Goal: Information Seeking & Learning: Find specific fact

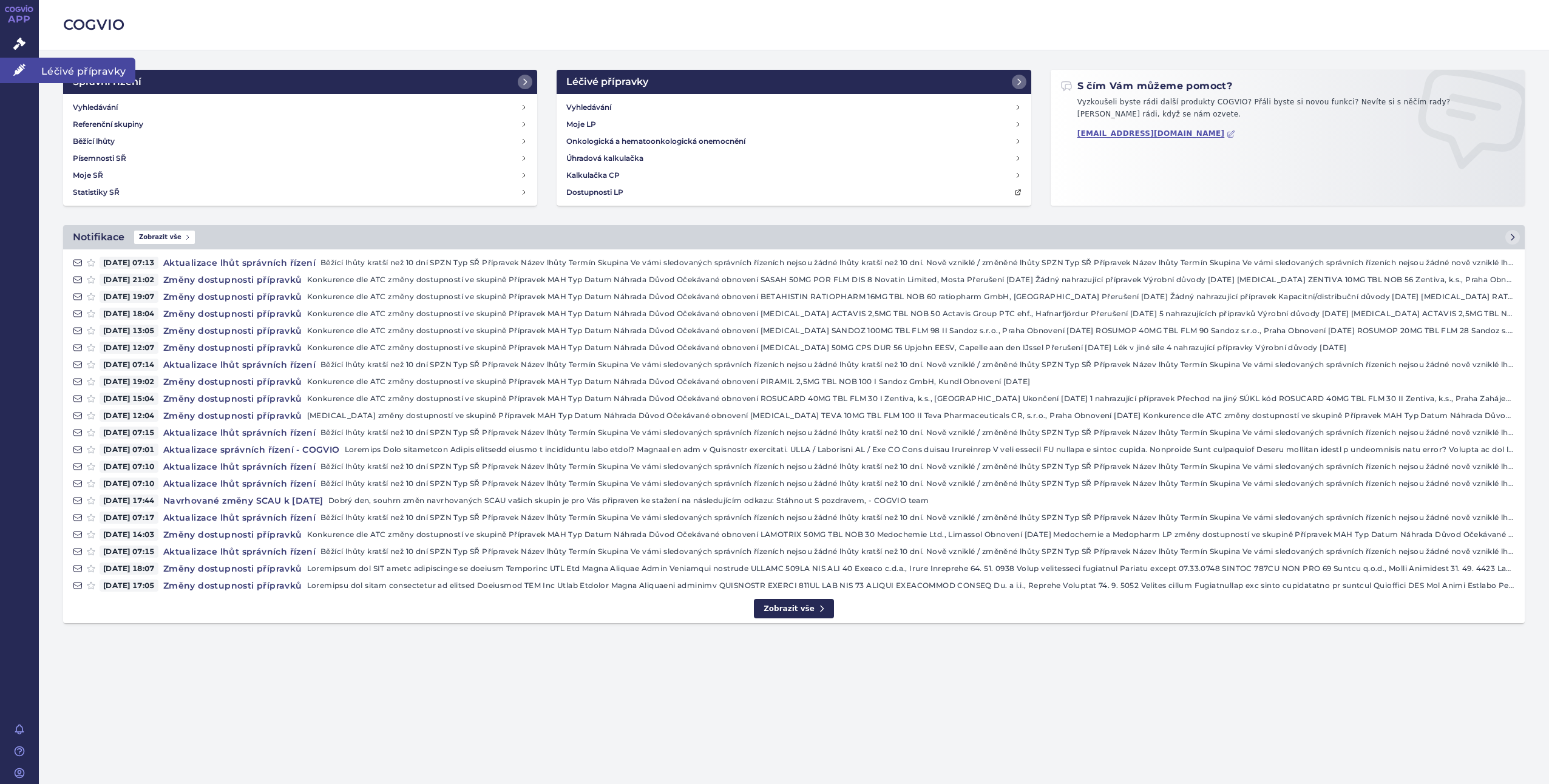
click at [78, 71] on span "Léčivé přípravky" at bounding box center [87, 70] width 96 height 26
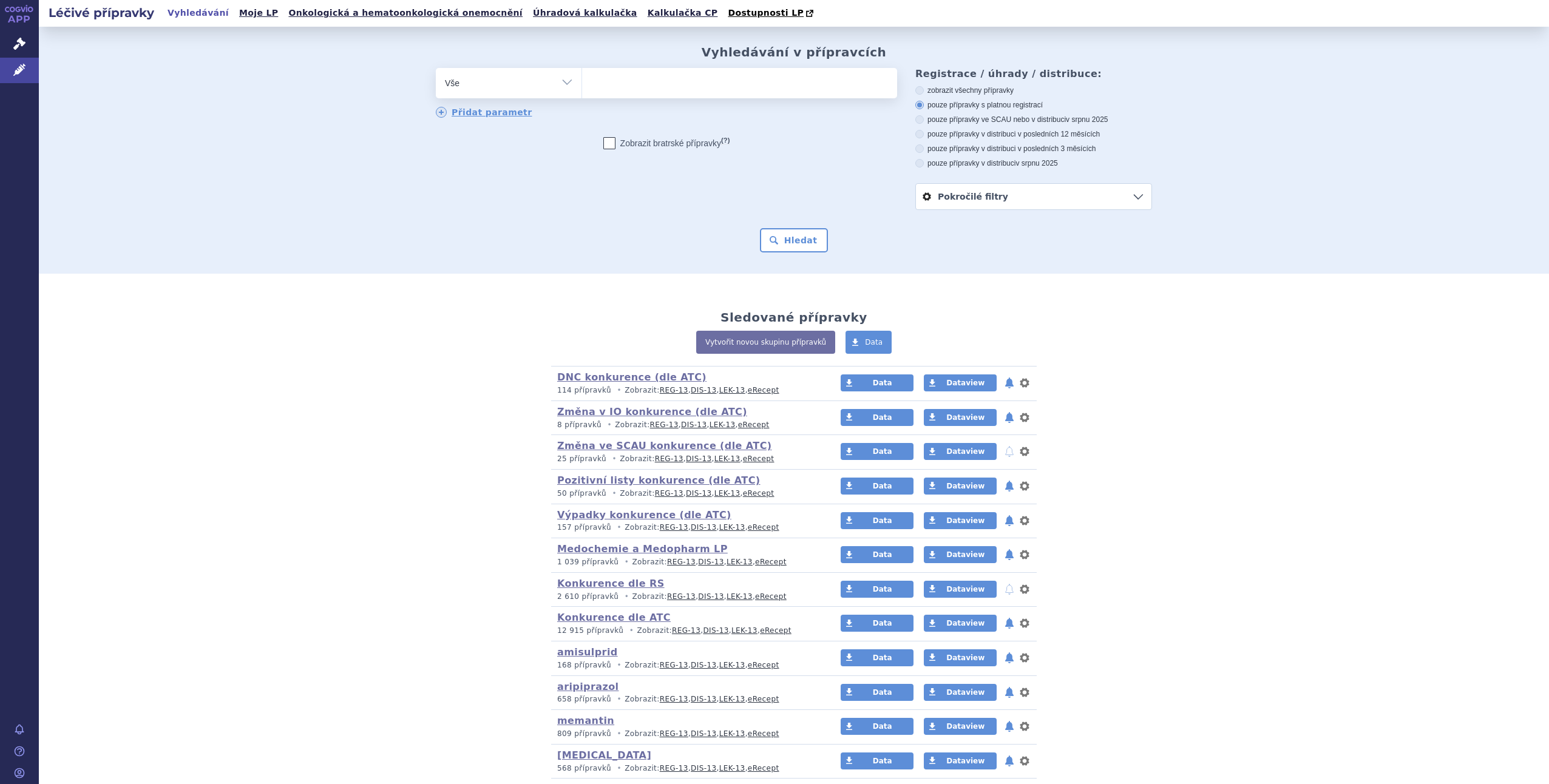
click at [561, 81] on select "Vše Přípravek/SUKL kód MAH VPOIS ATC/Aktivní látka Léková forma Síla" at bounding box center [508, 81] width 145 height 27
select select "filter-atc-group"
click at [436, 68] on select "Vše Přípravek/SUKL kód MAH VPOIS ATC/Aktivní látka Léková forma Síla" at bounding box center [508, 81] width 145 height 27
click at [606, 82] on ul at bounding box center [740, 81] width 315 height 26
click at [582, 82] on select at bounding box center [581, 82] width 1 height 31
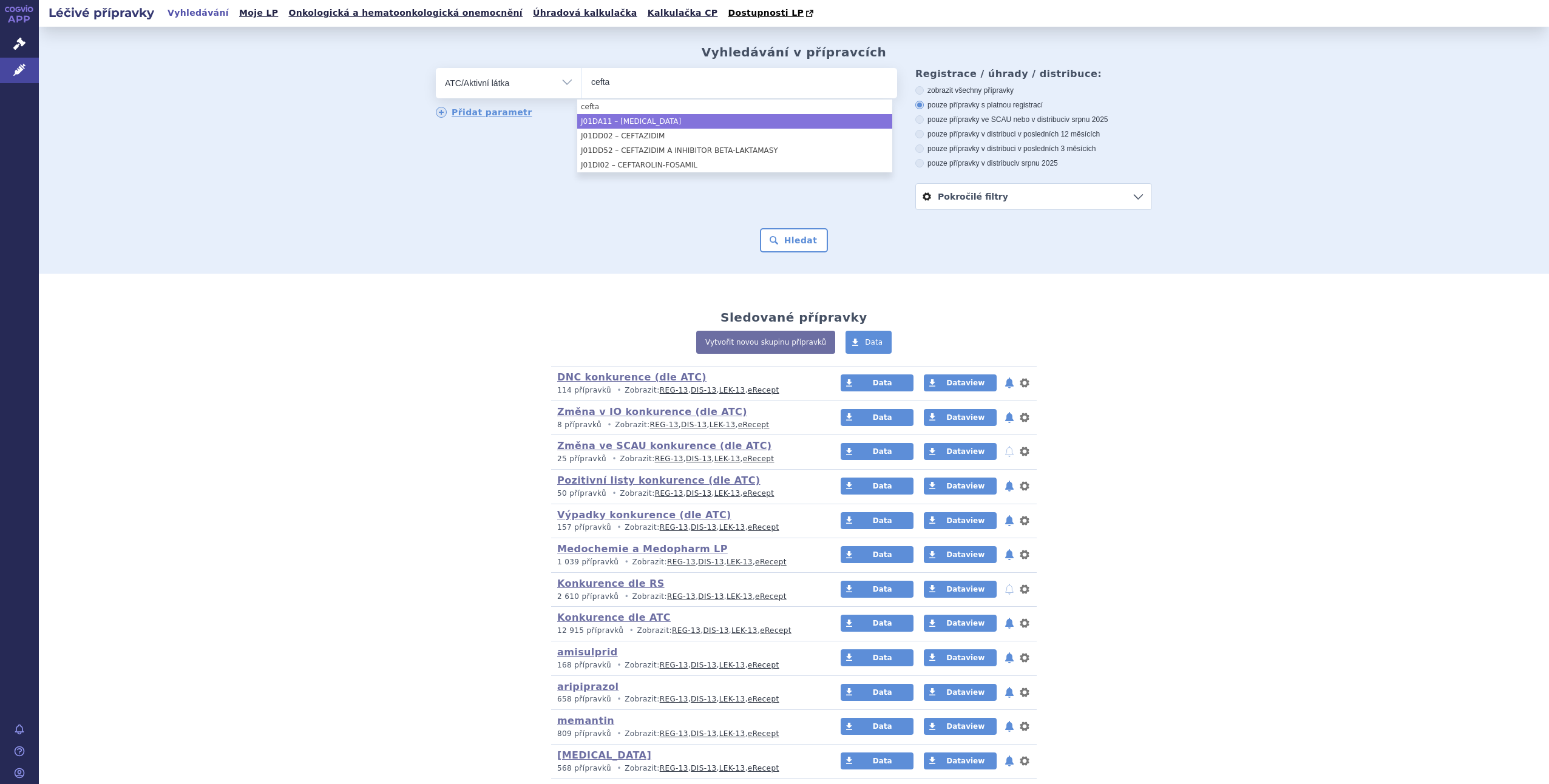
type input "cefta"
select select "J01DA11"
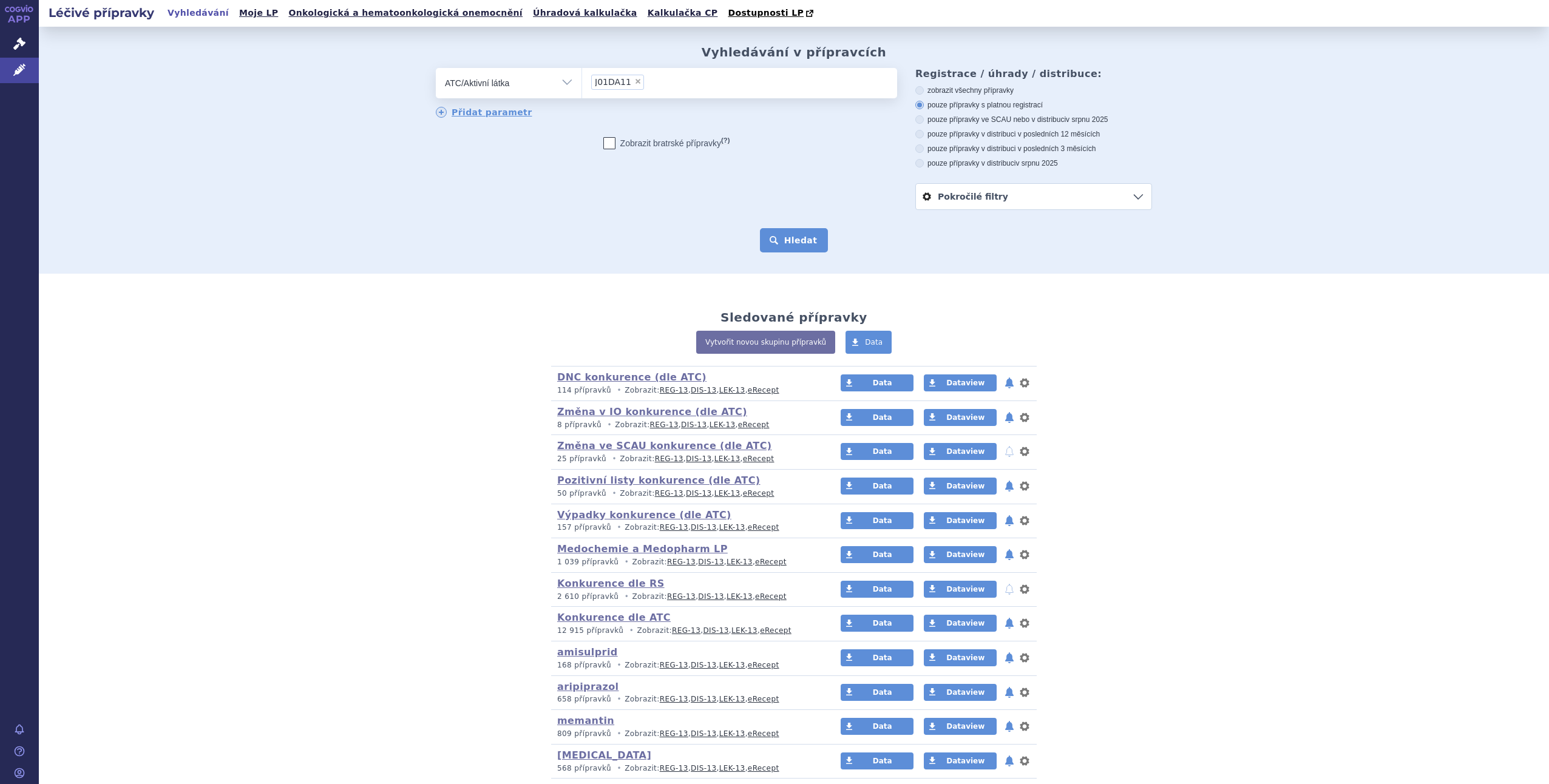
click at [784, 245] on button "Hledat" at bounding box center [794, 240] width 69 height 24
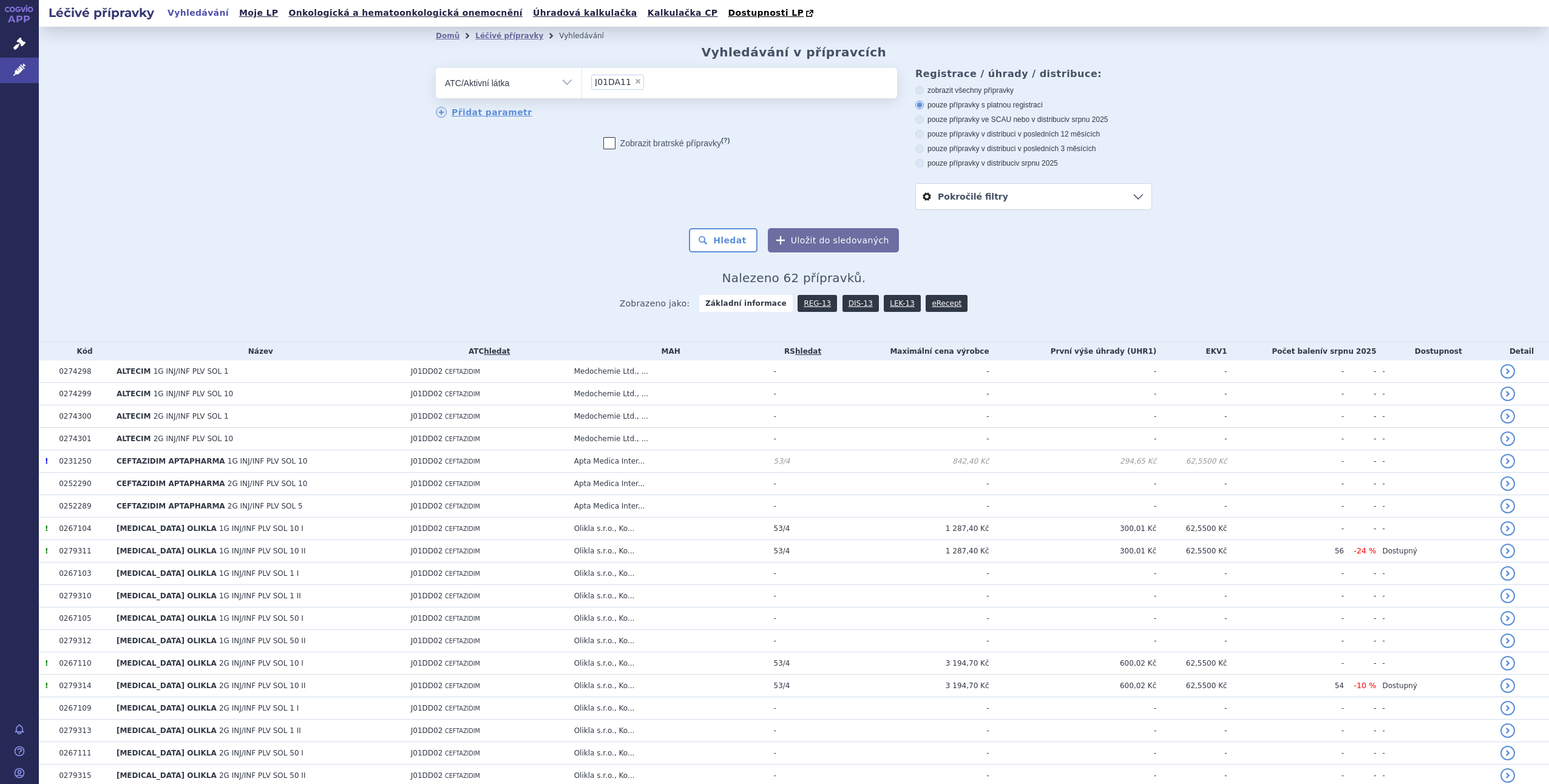
click at [647, 83] on input "J01DA11 × J01DA11" at bounding box center [650, 81] width 6 height 15
click at [672, 92] on ul "× J01DA11" at bounding box center [740, 81] width 315 height 27
click at [582, 92] on select "J01DA11" at bounding box center [581, 82] width 1 height 31
click at [535, 260] on div "Domů Léčivé přípravky Vyhledávání Vyhledávání v přípravcích odstranit Vše Přípr…" at bounding box center [793, 183] width 765 height 276
click at [663, 79] on ul "× J01DA11" at bounding box center [740, 81] width 315 height 27
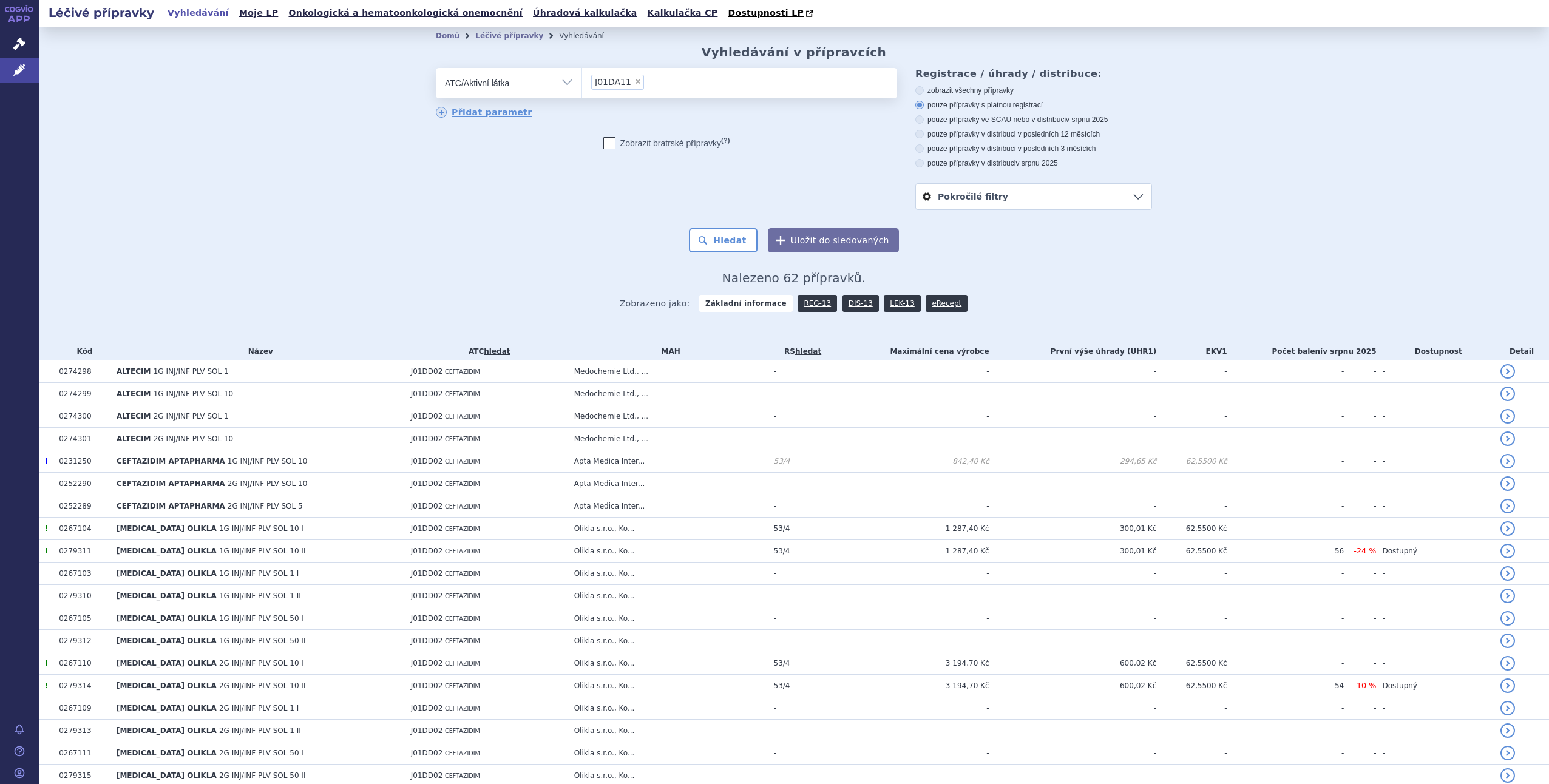
click at [582, 79] on select "J01DA11" at bounding box center [581, 82] width 1 height 31
click at [634, 79] on span "×" at bounding box center [638, 81] width 7 height 7
click at [582, 79] on select "J01DA11" at bounding box center [581, 82] width 1 height 31
select select
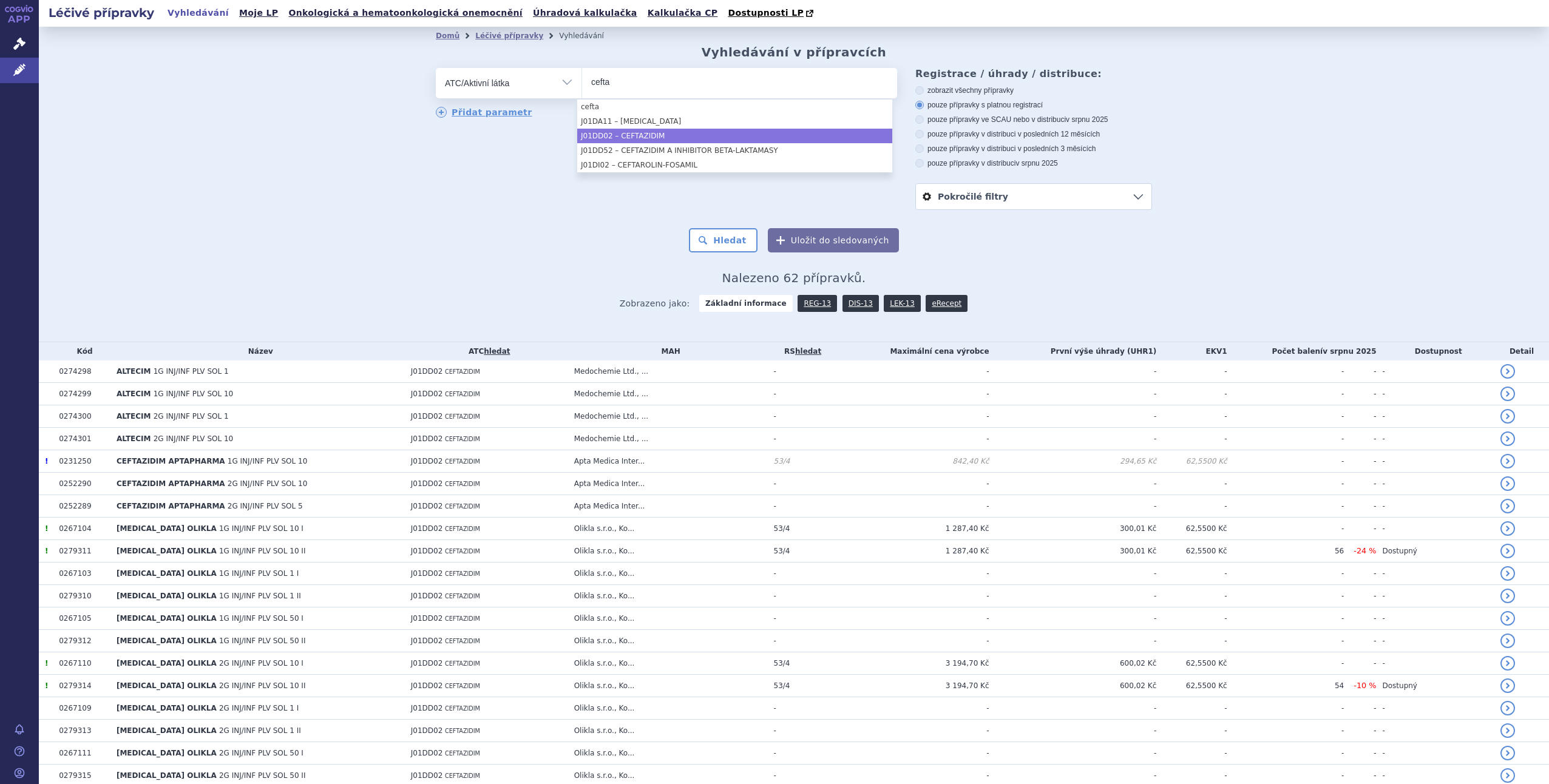
type input "cefta"
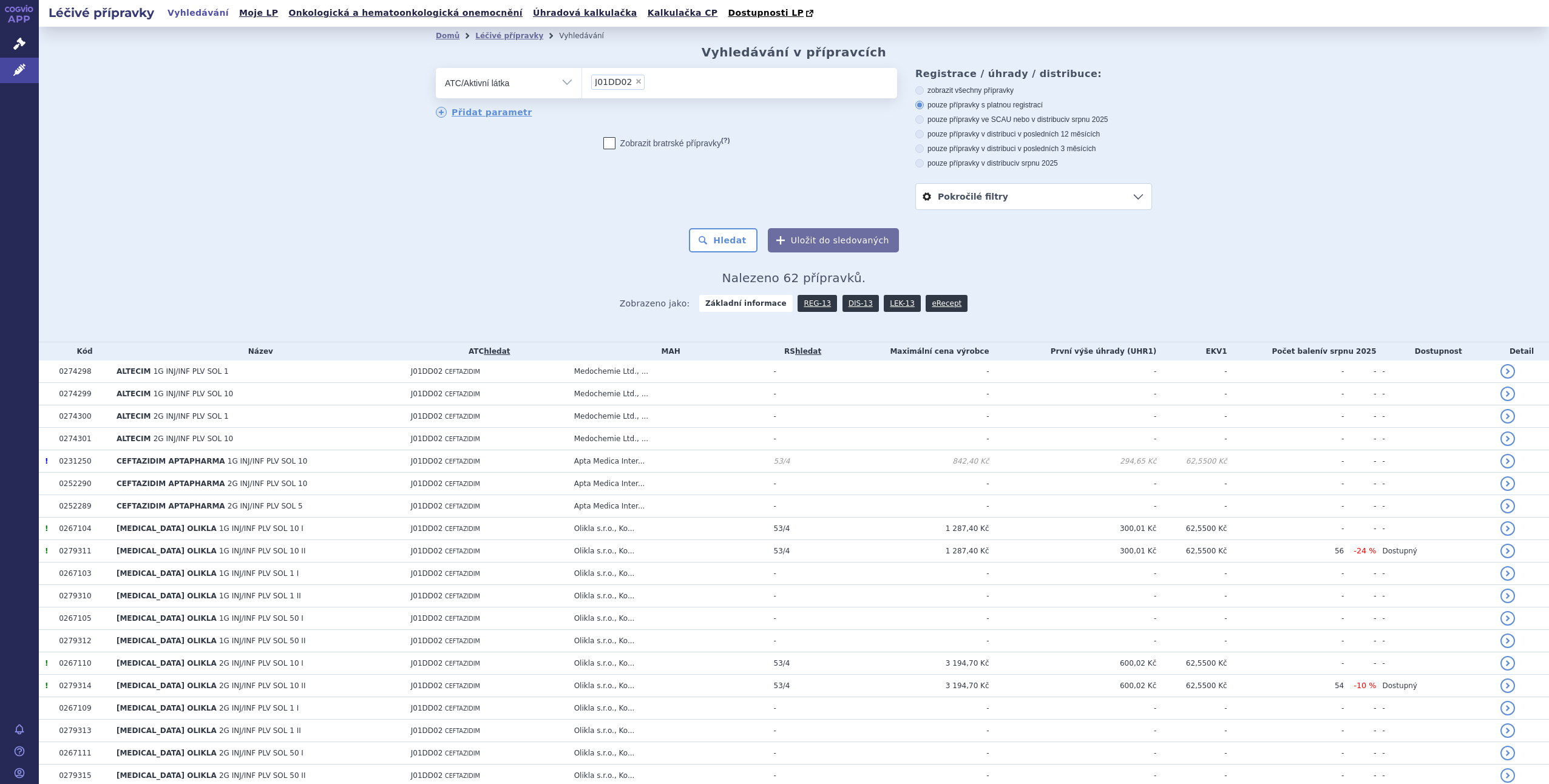
select select "J01DD02"
click at [728, 241] on button "Hledat" at bounding box center [723, 240] width 69 height 24
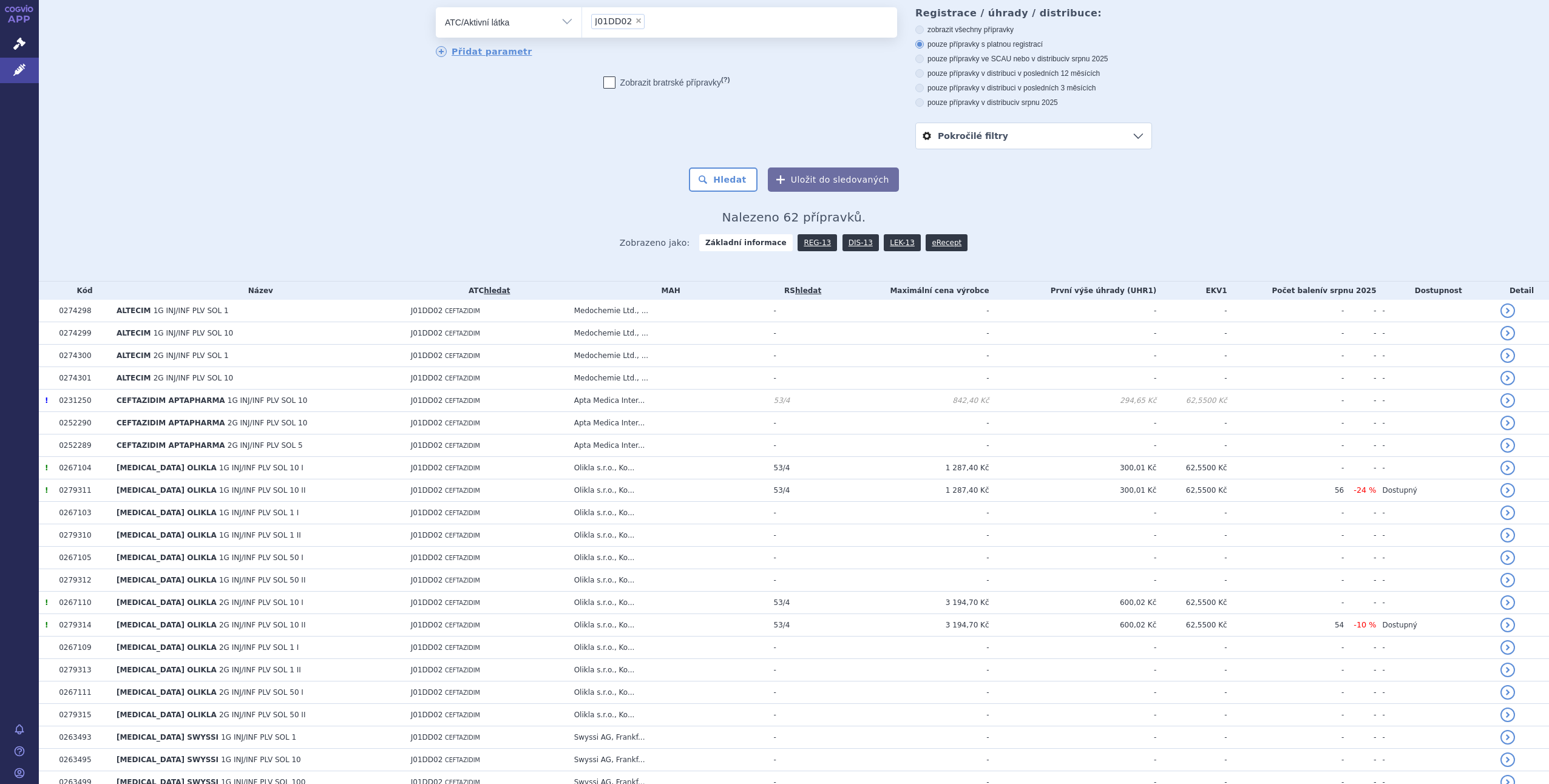
scroll to position [57, 0]
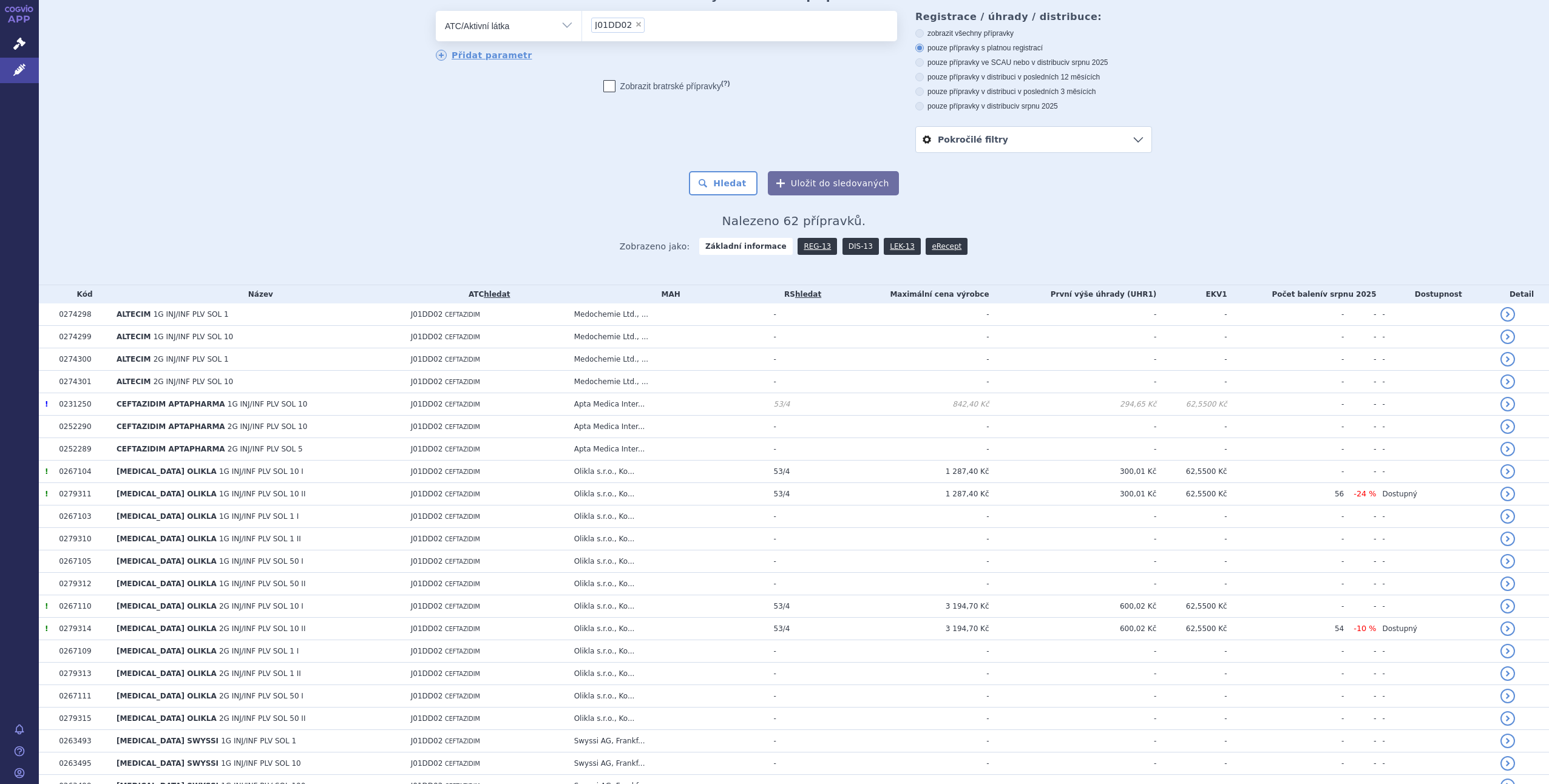
click at [855, 243] on link "DIS-13" at bounding box center [860, 246] width 36 height 17
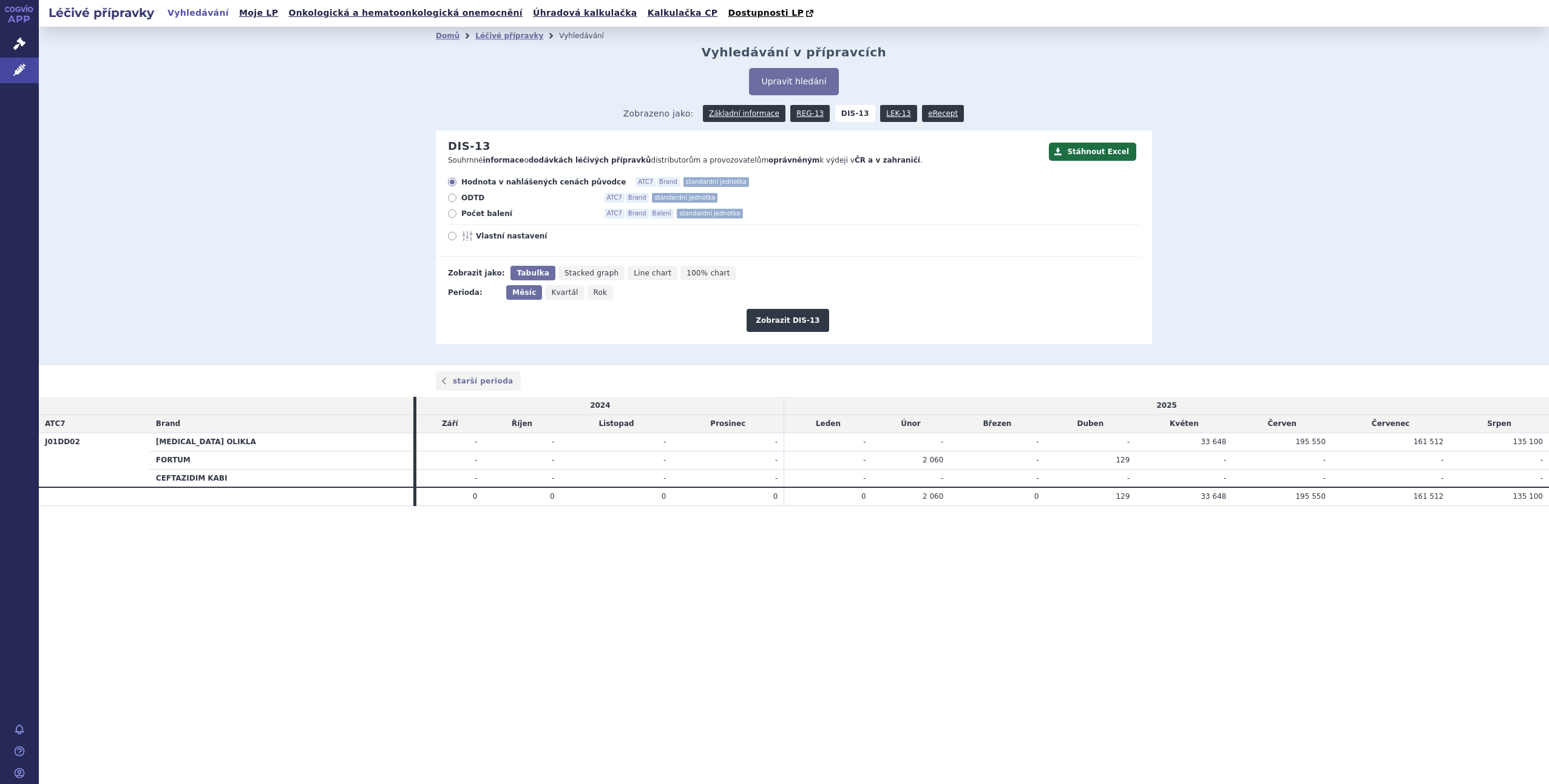
click at [474, 218] on span "Počet balení" at bounding box center [528, 213] width 133 height 9
click at [457, 218] on input "Počet balení ATC7 Brand Balení standardní jednotka" at bounding box center [453, 215] width 8 height 8
radio input "true"
click at [777, 320] on button "Zobrazit DIS-13" at bounding box center [787, 320] width 81 height 23
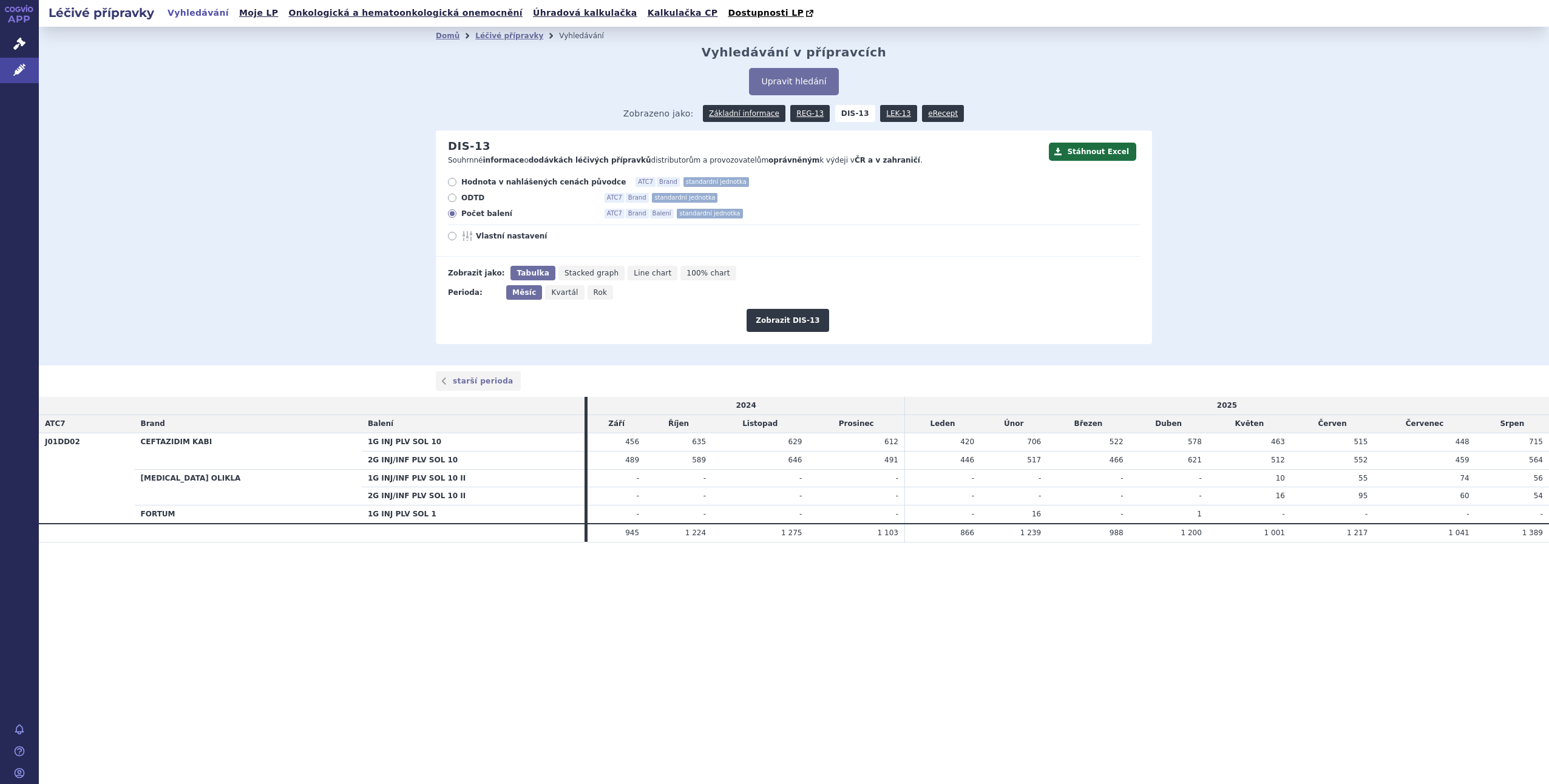
click at [504, 188] on div "Hodnota v nahlášených cenách původce ATC7 Brand standardní jednotka ODTD ATC7 B…" at bounding box center [788, 217] width 704 height 80
click at [505, 182] on span "Hodnota v nahlášených cenách původce" at bounding box center [543, 181] width 165 height 9
click at [457, 182] on input "Hodnota v nahlášených cenách původce ATC7 Brand standardní jednotka" at bounding box center [453, 183] width 8 height 8
radio input "true"
click at [778, 323] on button "Zobrazit DIS-13" at bounding box center [787, 320] width 81 height 23
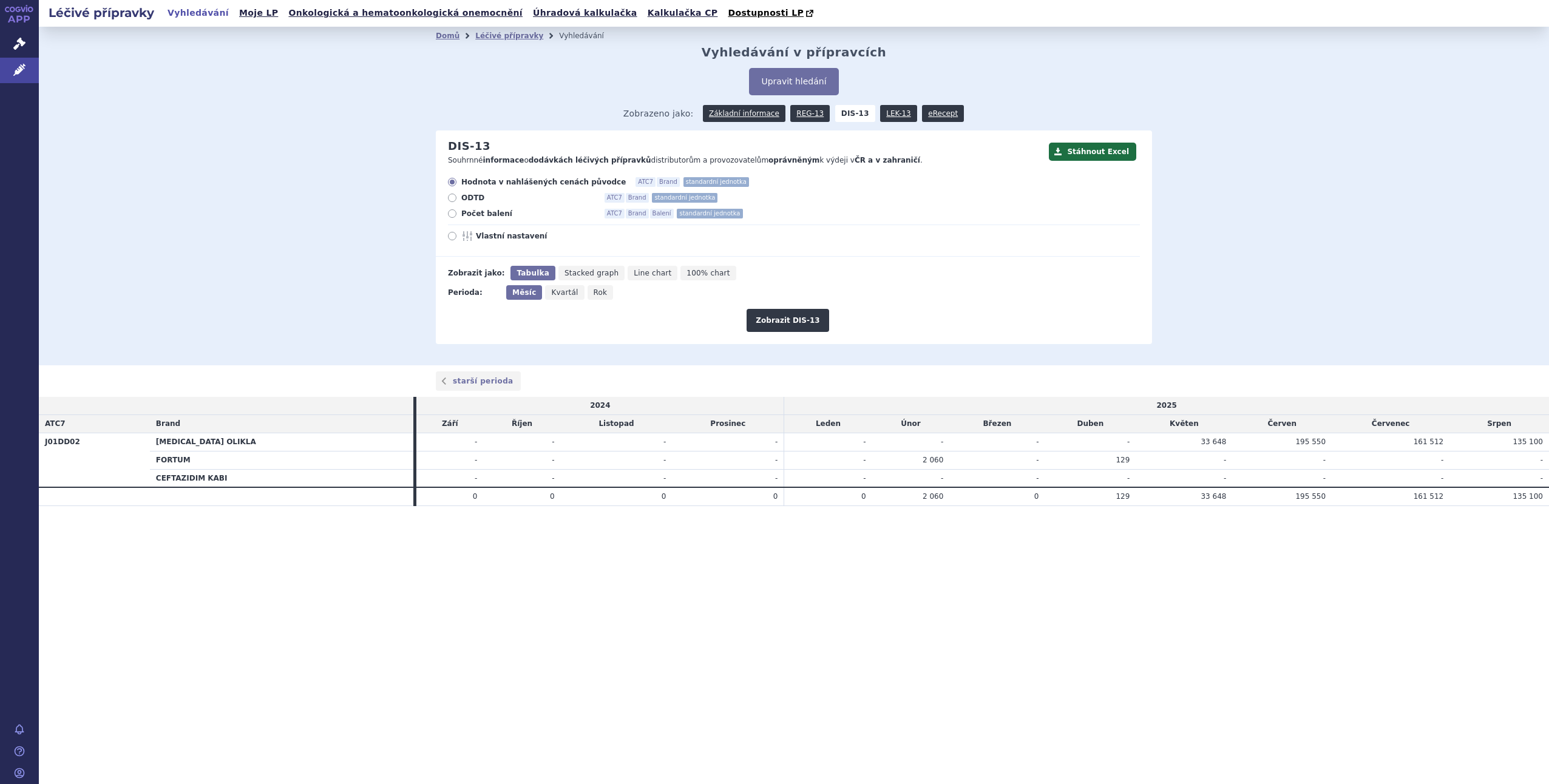
click at [593, 293] on span "Rok" at bounding box center [600, 292] width 14 height 8
click at [588, 293] on input "Rok" at bounding box center [591, 289] width 8 height 8
radio input "true"
click at [787, 322] on button "Zobrazit DIS-13" at bounding box center [787, 320] width 81 height 23
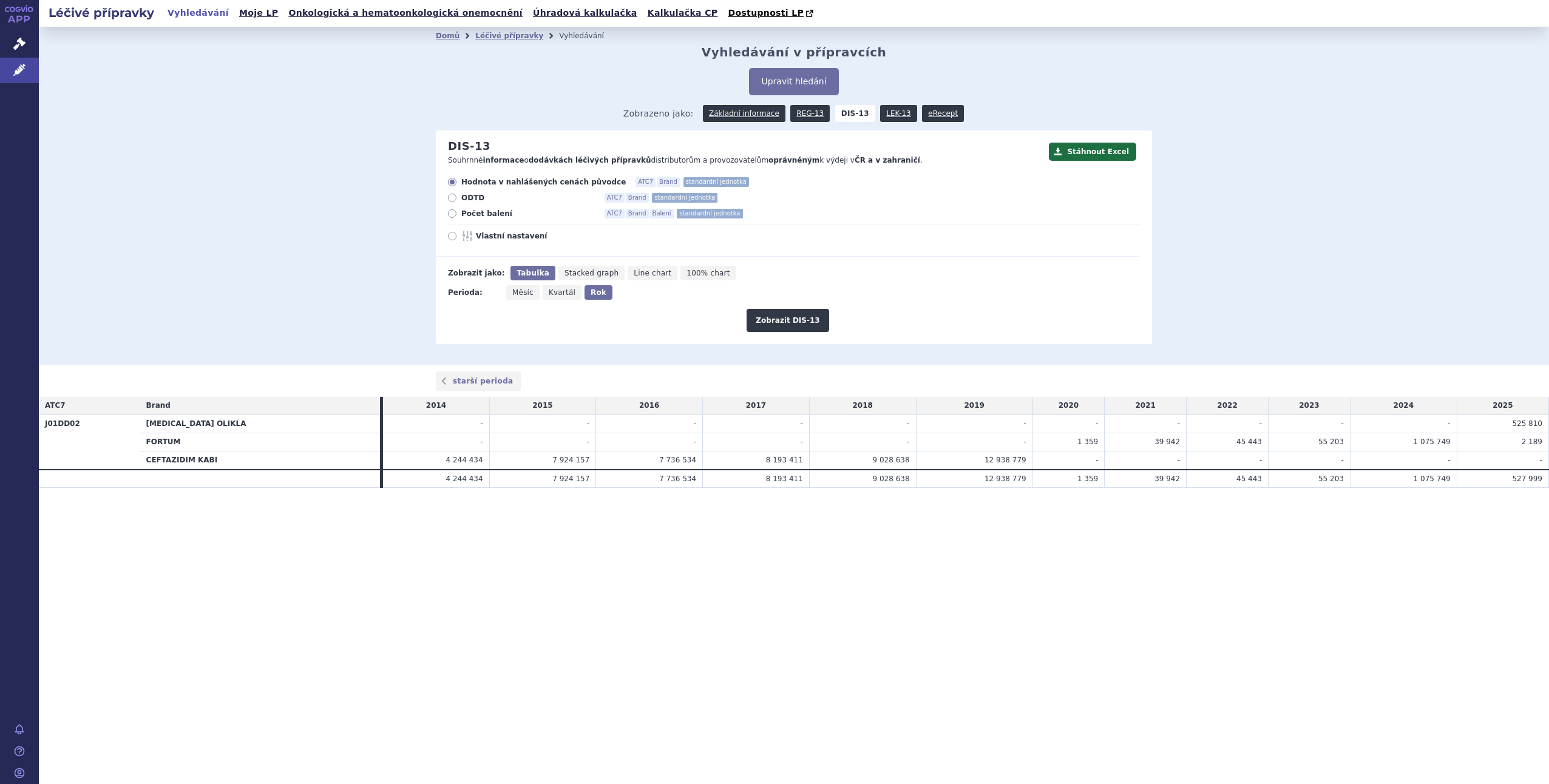
click at [464, 218] on span "Počet balení" at bounding box center [528, 213] width 133 height 9
click at [457, 218] on input "Počet balení ATC7 Brand Balení standardní jednotka" at bounding box center [453, 215] width 8 height 8
radio input "true"
click at [791, 329] on button "Zobrazit DIS-13" at bounding box center [787, 320] width 81 height 23
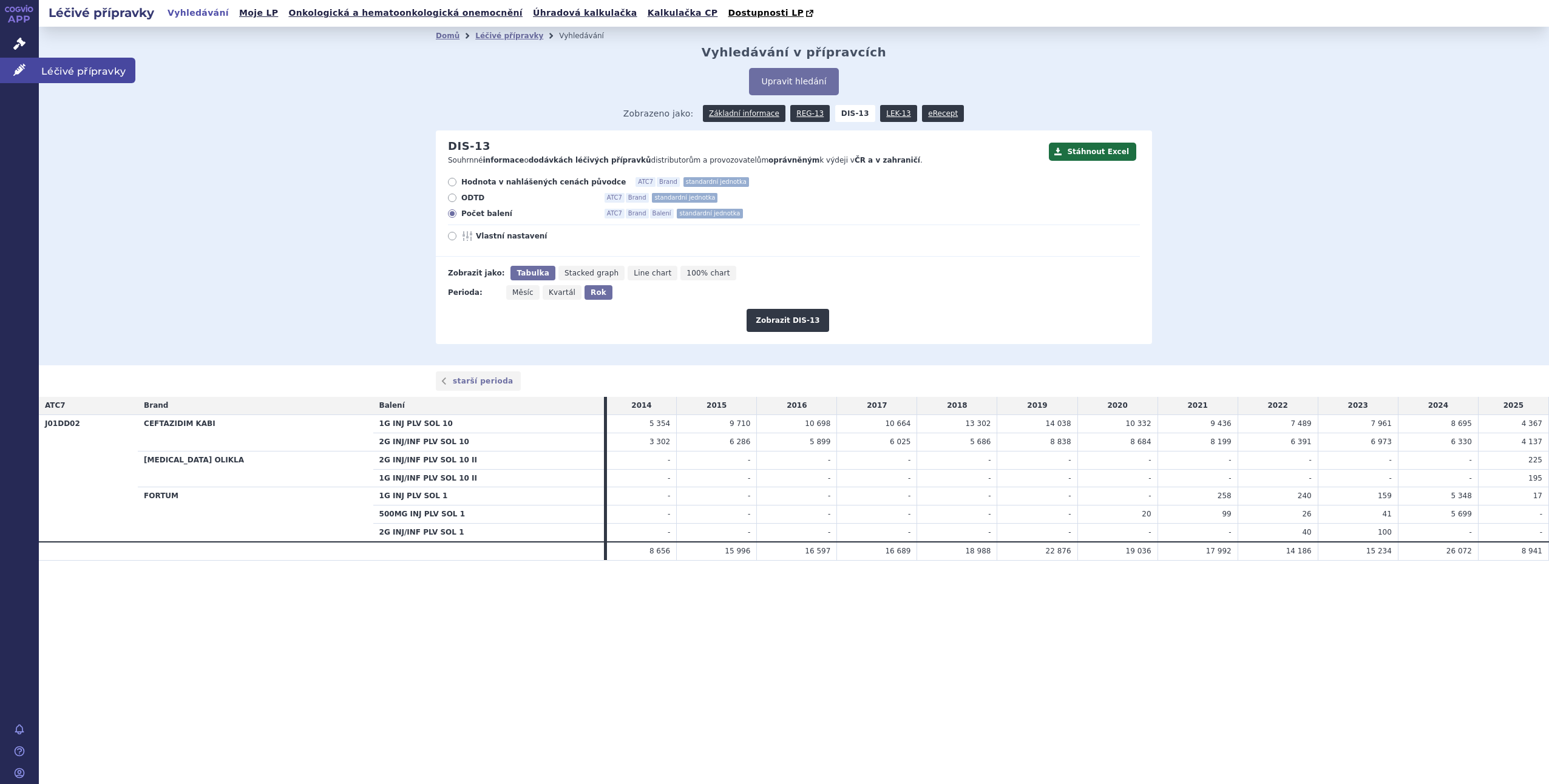
click at [84, 68] on span "Léčivé přípravky" at bounding box center [87, 70] width 96 height 26
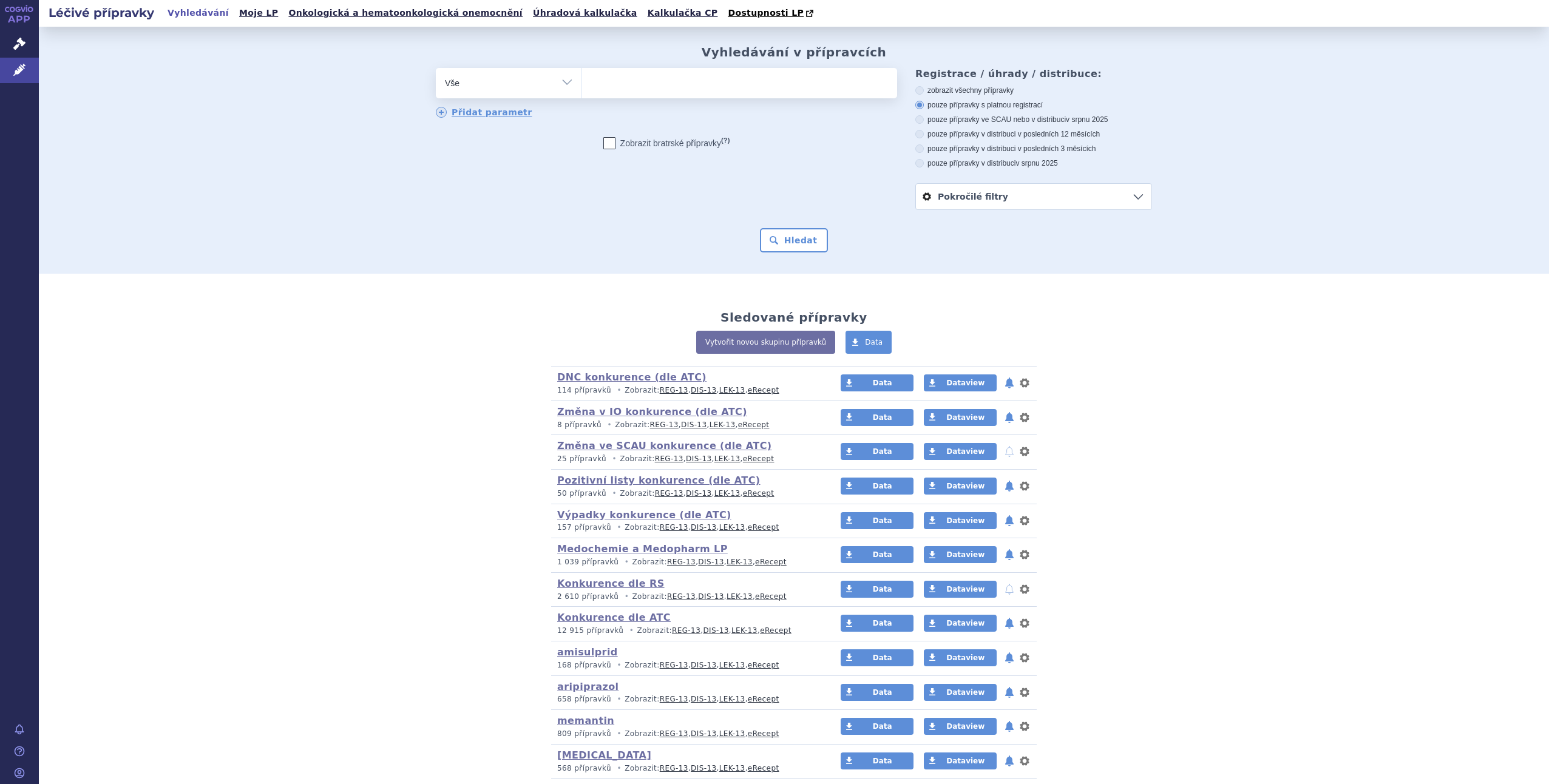
drag, startPoint x: 566, startPoint y: 84, endPoint x: 554, endPoint y: 83, distance: 12.0
click at [566, 84] on select "Vše Přípravek/SUKL kód MAH VPOIS ATC/Aktivní látka Léková forma Síla" at bounding box center [508, 81] width 145 height 27
click at [582, 91] on ul at bounding box center [740, 81] width 315 height 26
click at [582, 91] on select at bounding box center [581, 82] width 1 height 31
type input "al"
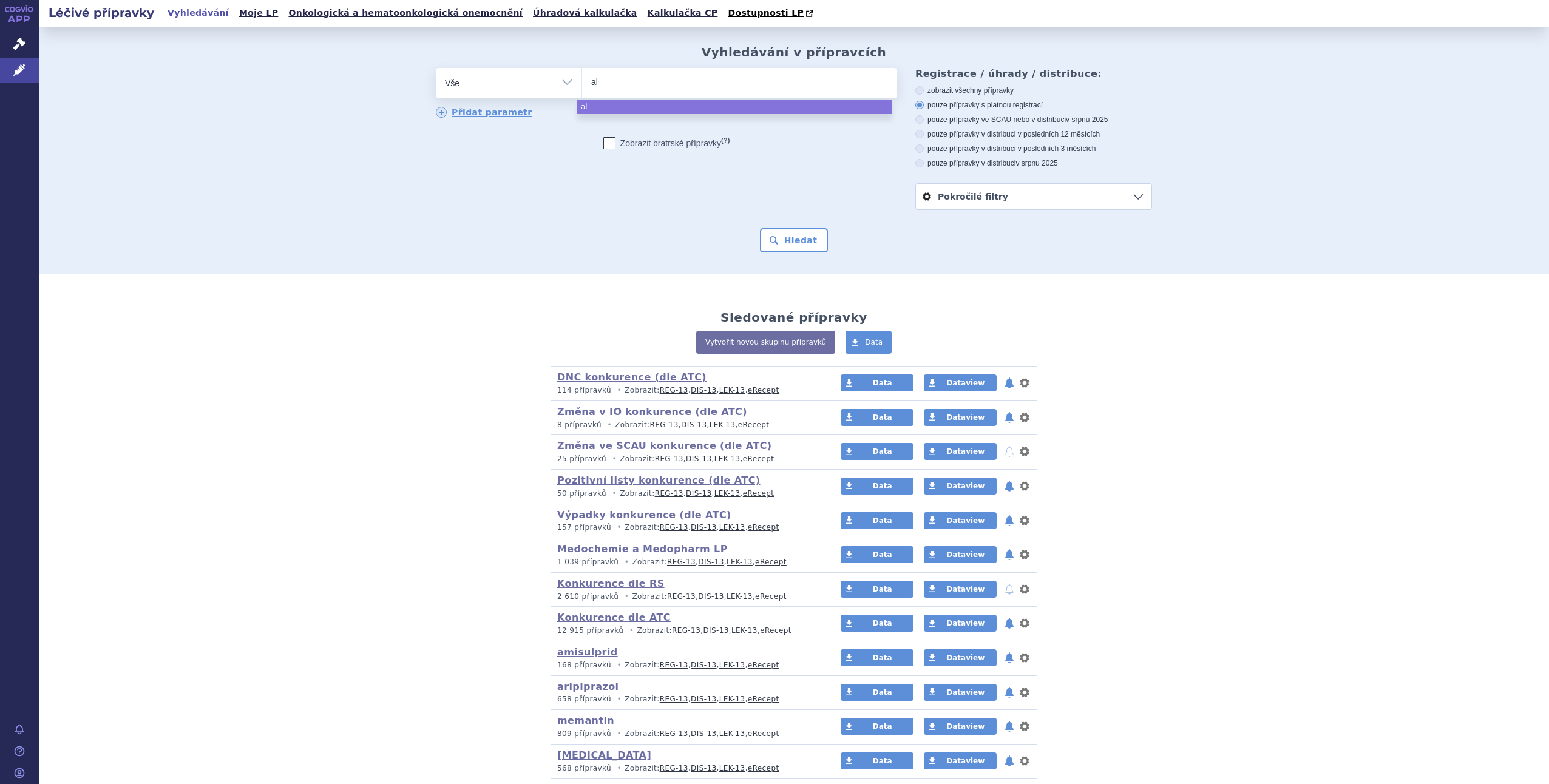
type input "alm"
type input "almi"
type input "almira"
type input "almiral"
select select "almiral"
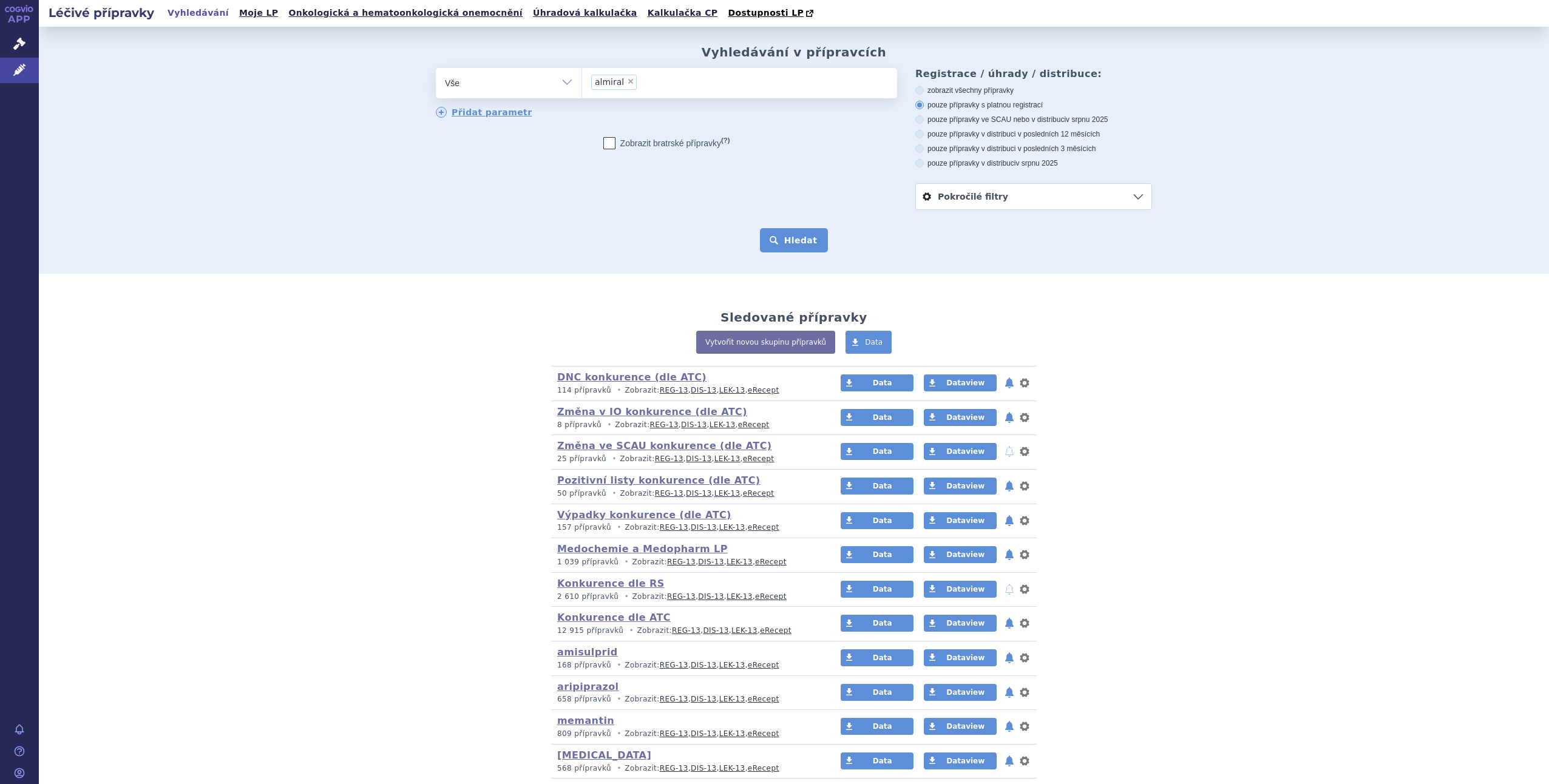
click at [793, 239] on button "Hledat" at bounding box center [794, 240] width 69 height 24
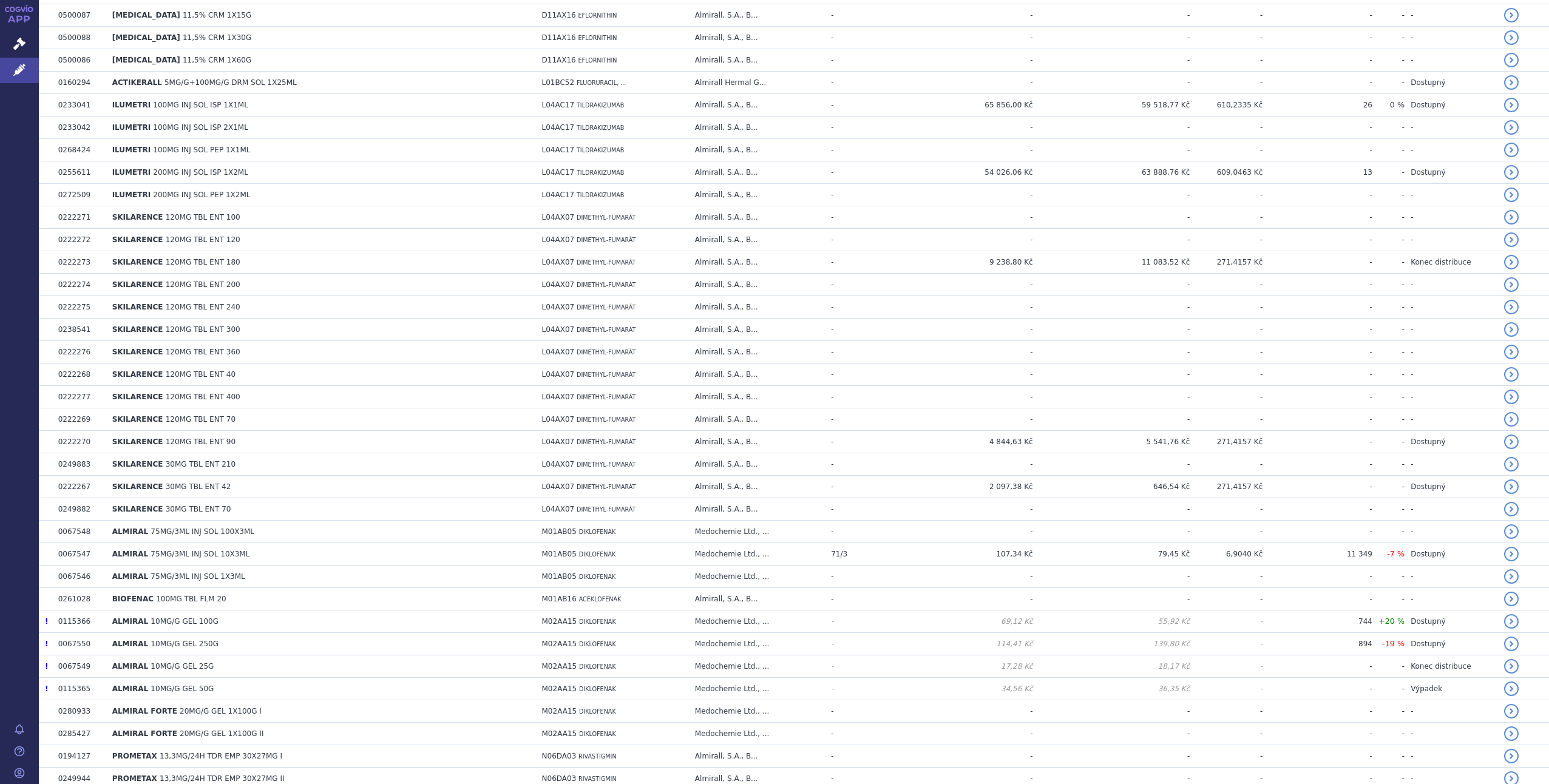
scroll to position [1606, 0]
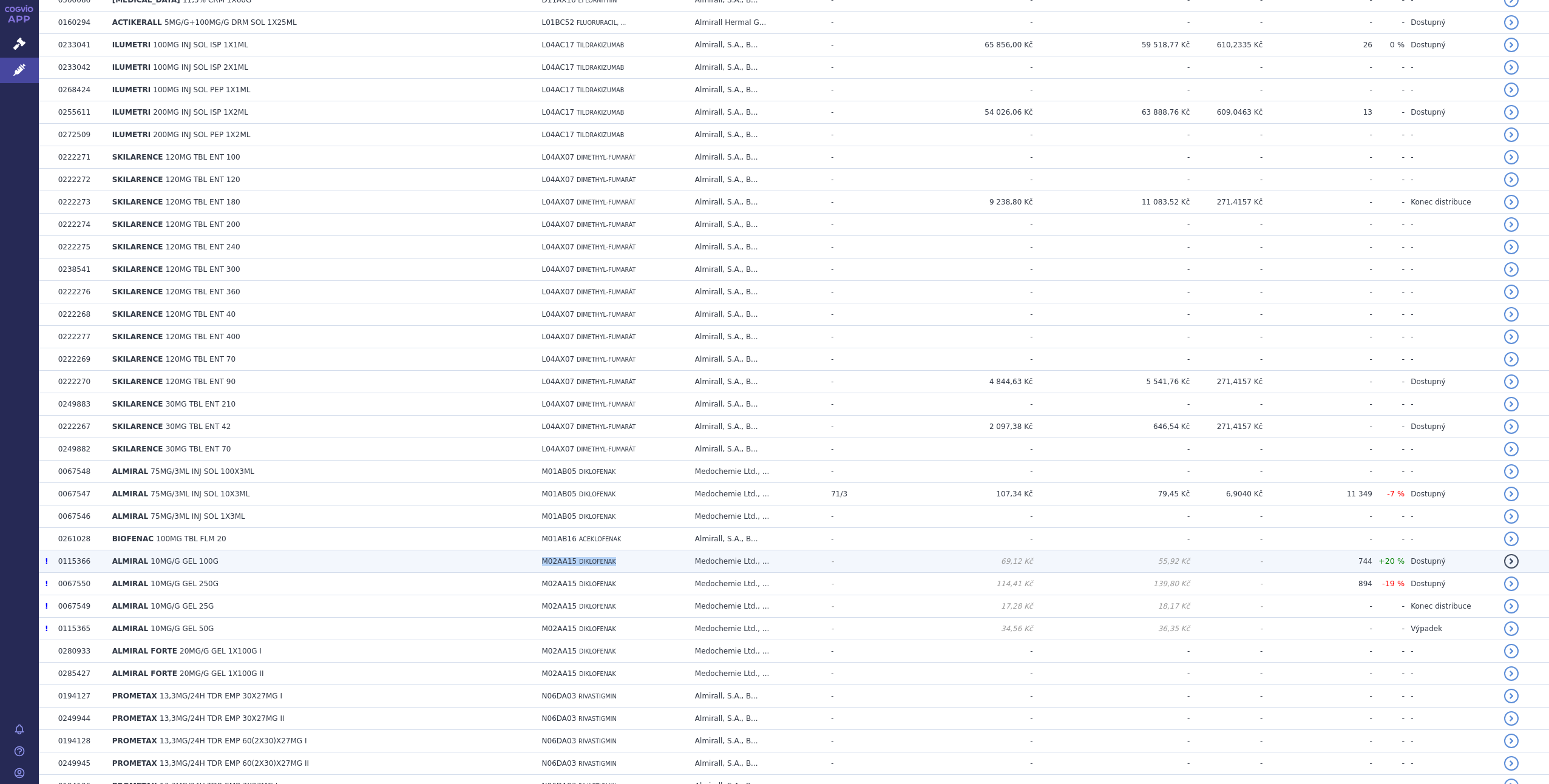
drag, startPoint x: 487, startPoint y: 547, endPoint x: 570, endPoint y: 542, distance: 83.2
click at [570, 550] on td "M02AA15 DIKLOFENAK" at bounding box center [612, 561] width 153 height 22
drag, startPoint x: 570, startPoint y: 542, endPoint x: 532, endPoint y: 543, distance: 38.0
click at [579, 558] on span "DIKLOFENAK" at bounding box center [597, 561] width 37 height 6
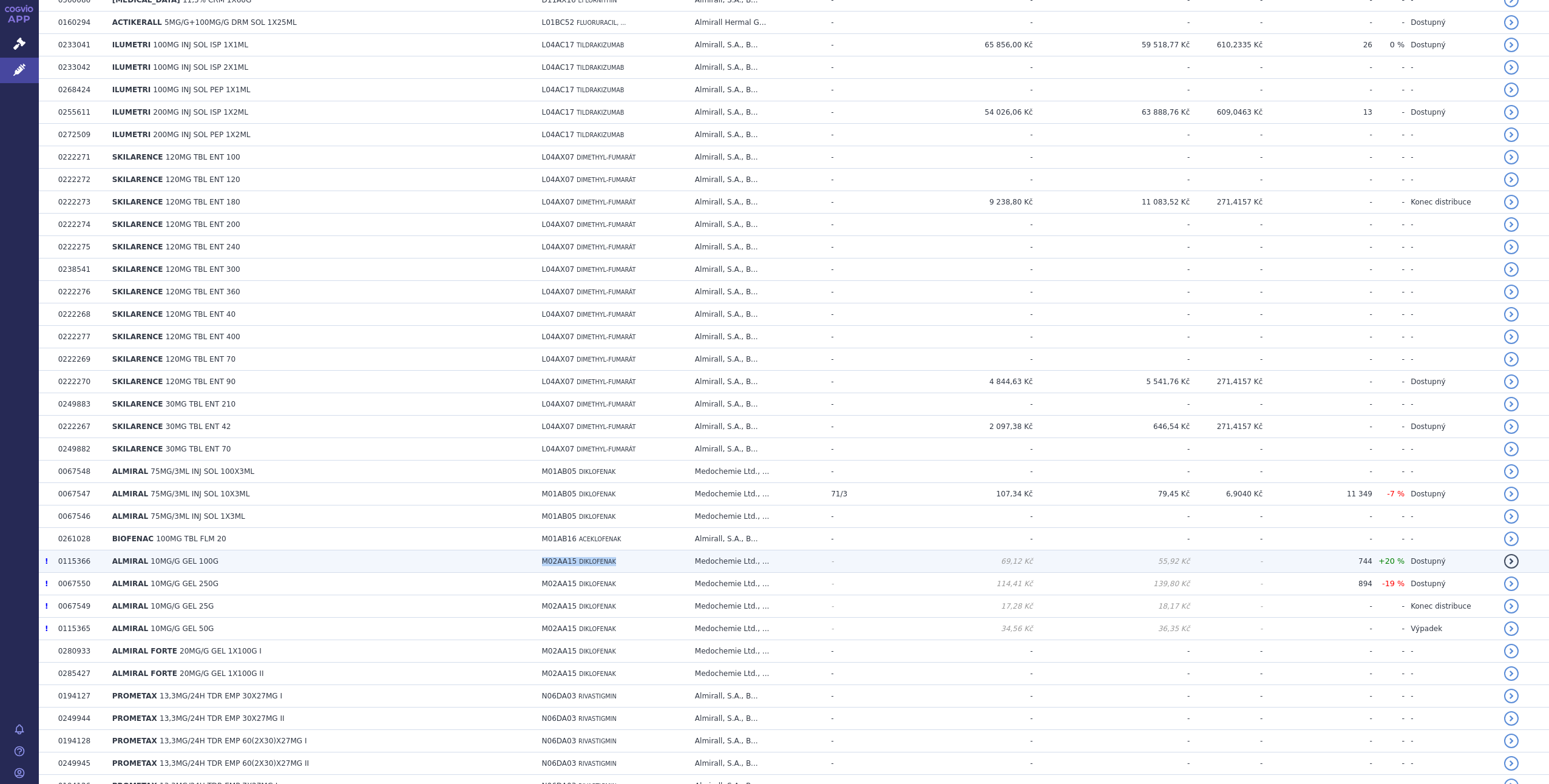
drag, startPoint x: 531, startPoint y: 543, endPoint x: 496, endPoint y: 543, distance: 35.0
click at [542, 557] on span "M02AA15" at bounding box center [559, 561] width 35 height 8
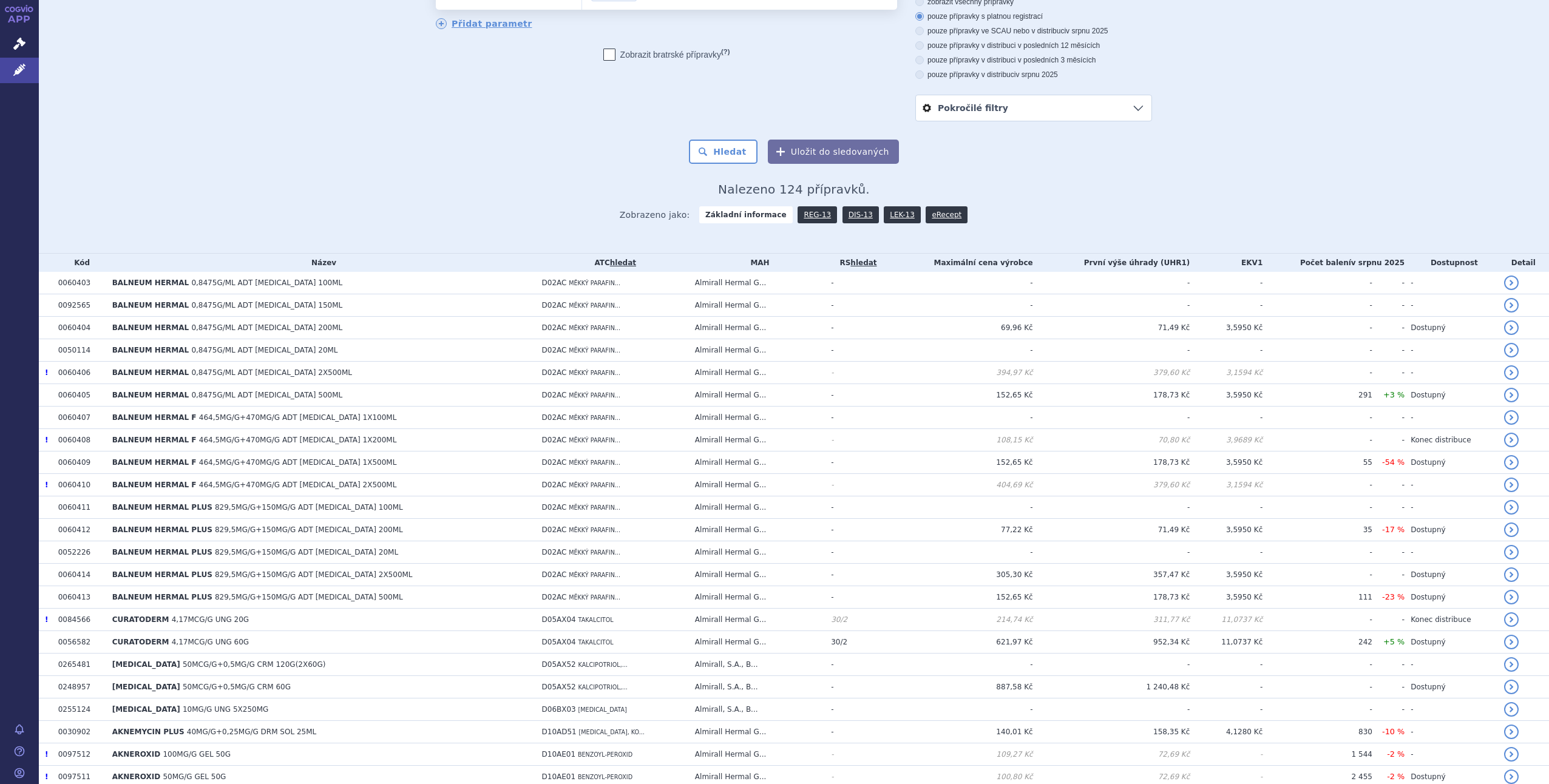
scroll to position [0, 0]
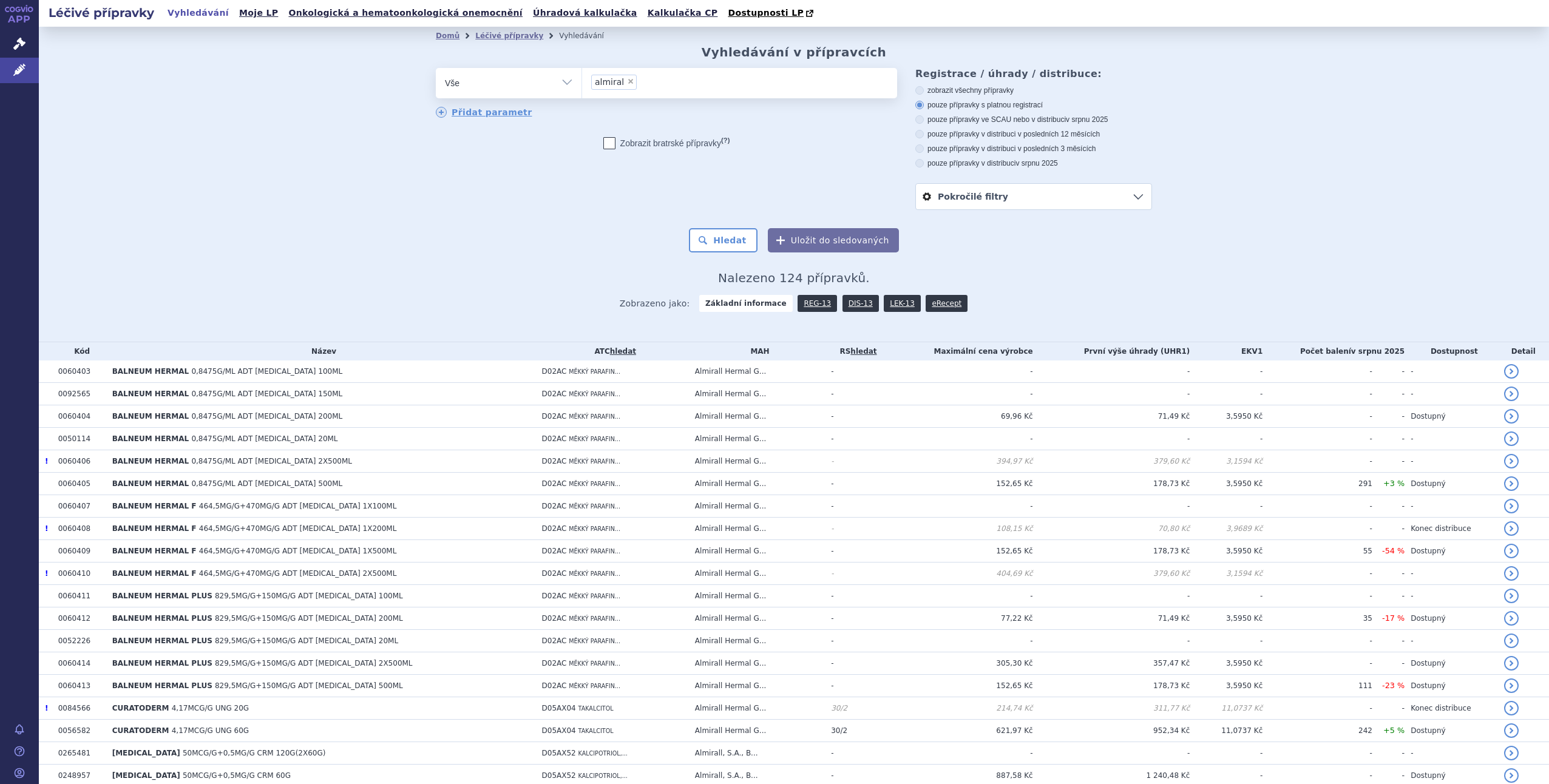
click at [627, 81] on span "×" at bounding box center [631, 81] width 7 height 7
click at [582, 81] on select "almiral" at bounding box center [581, 82] width 1 height 31
select select
click at [562, 85] on select "Vše Přípravek/SUKL kód MAH VPOIS ATC/Aktivní látka Léková forma Síla" at bounding box center [508, 81] width 145 height 27
select select "filter-atc-group"
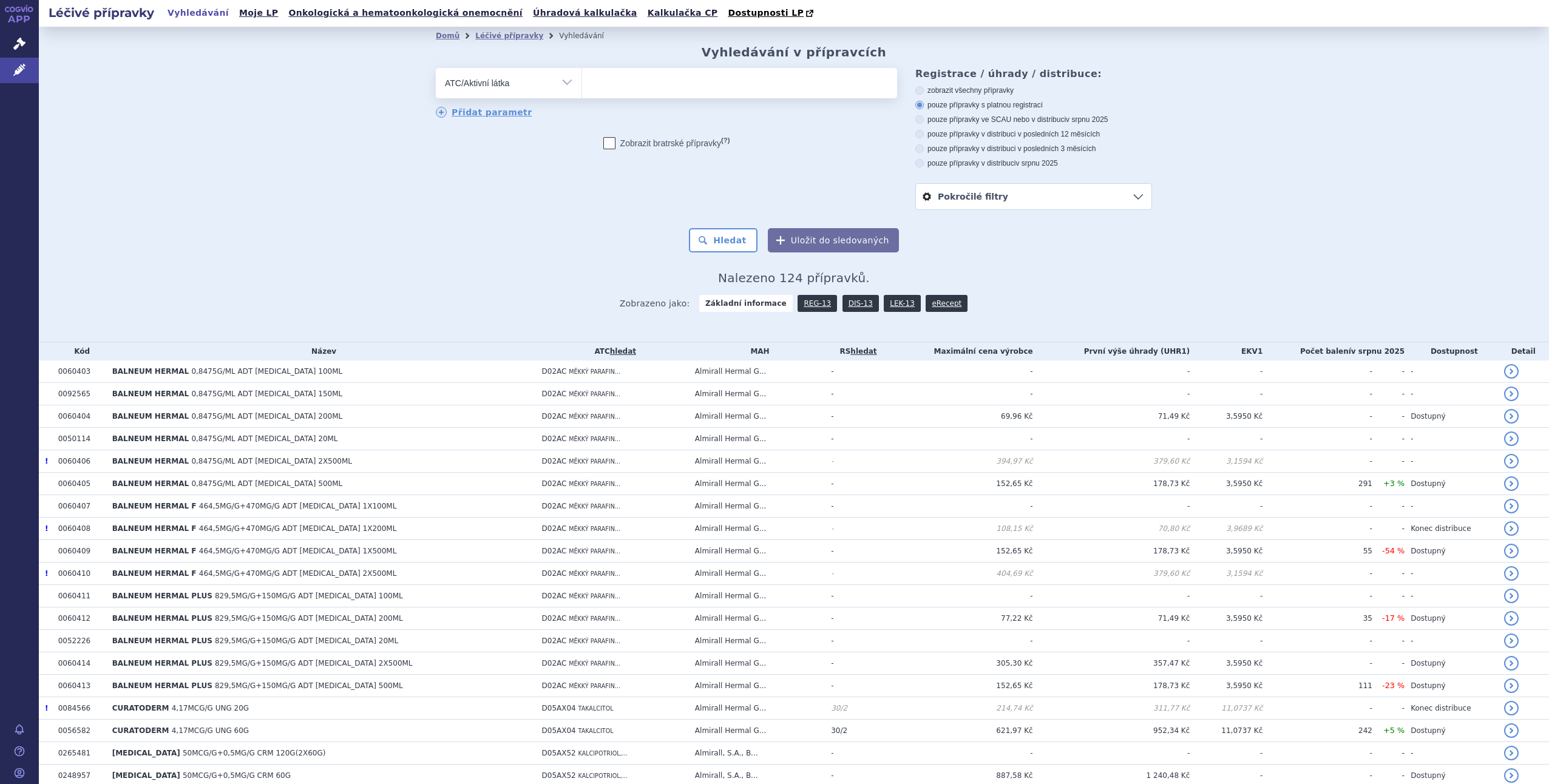
click at [436, 68] on select "Vše Přípravek/SUKL kód MAH VPOIS ATC/Aktivní látka Léková forma Síla" at bounding box center [508, 81] width 145 height 27
click at [620, 75] on ul at bounding box center [740, 81] width 315 height 26
click at [582, 75] on select at bounding box center [581, 82] width 1 height 31
click at [613, 91] on ul at bounding box center [740, 81] width 315 height 26
click at [582, 91] on select at bounding box center [581, 82] width 1 height 31
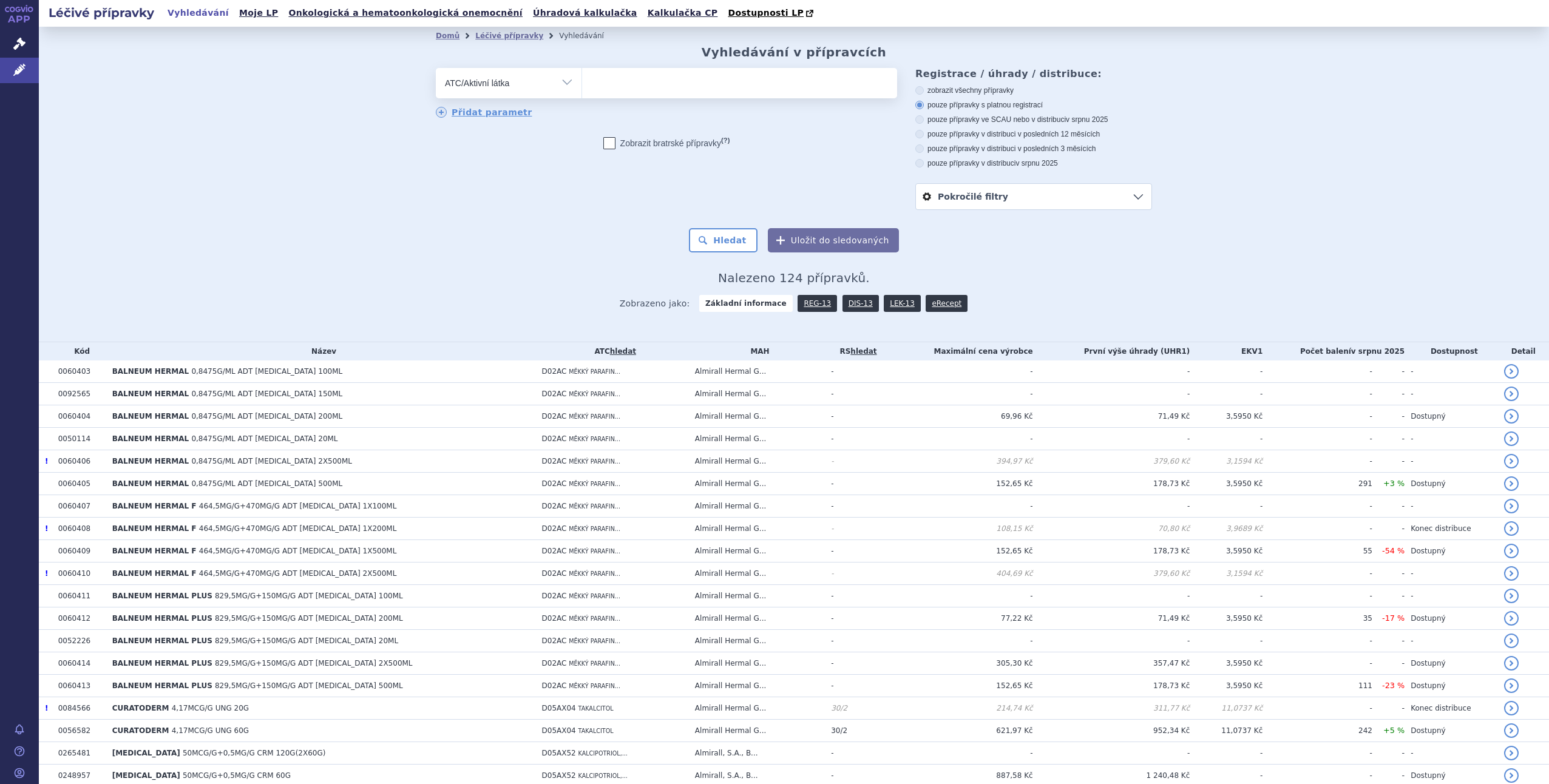
type input "F"
type input "A"
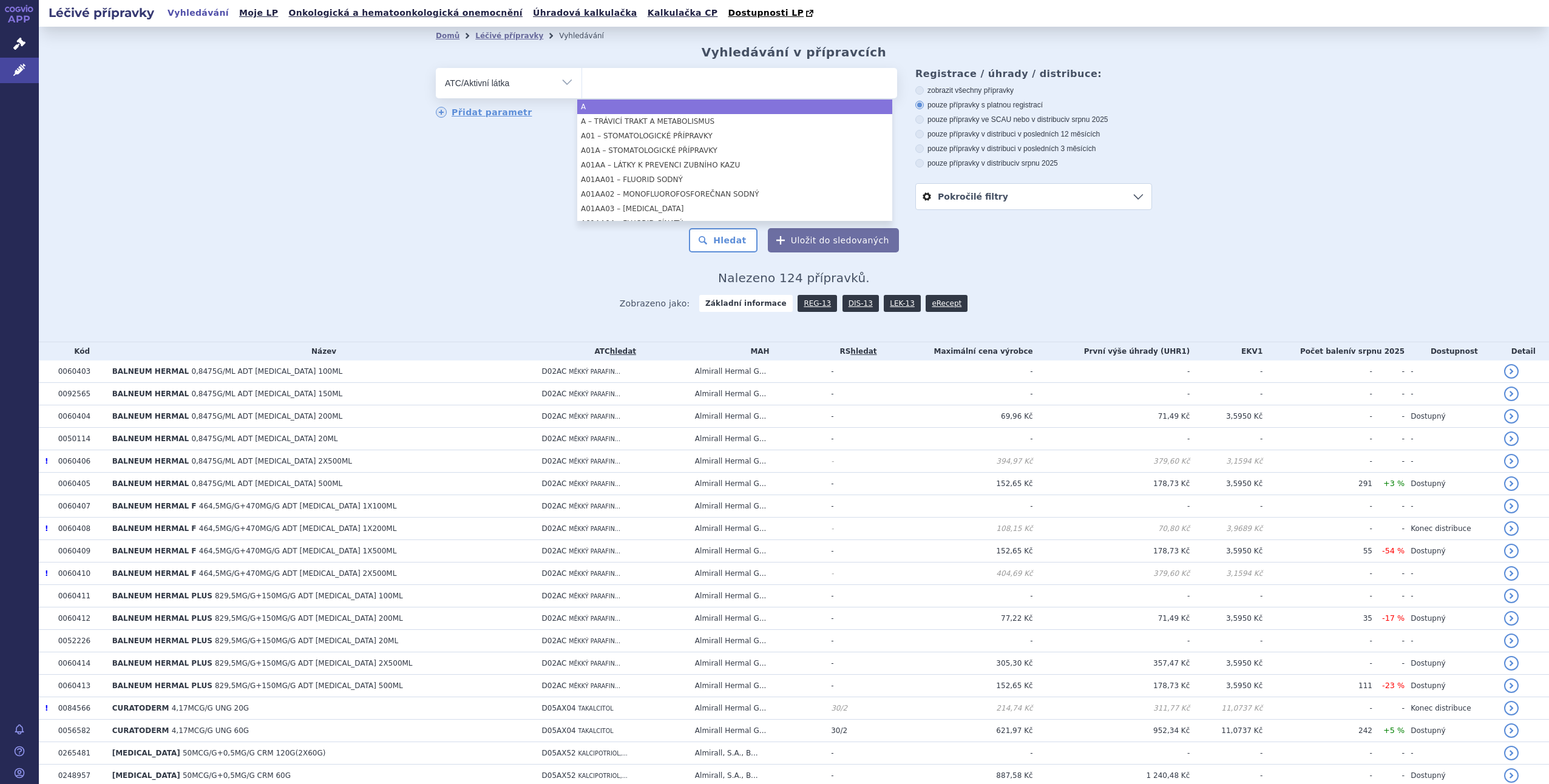
type input "F"
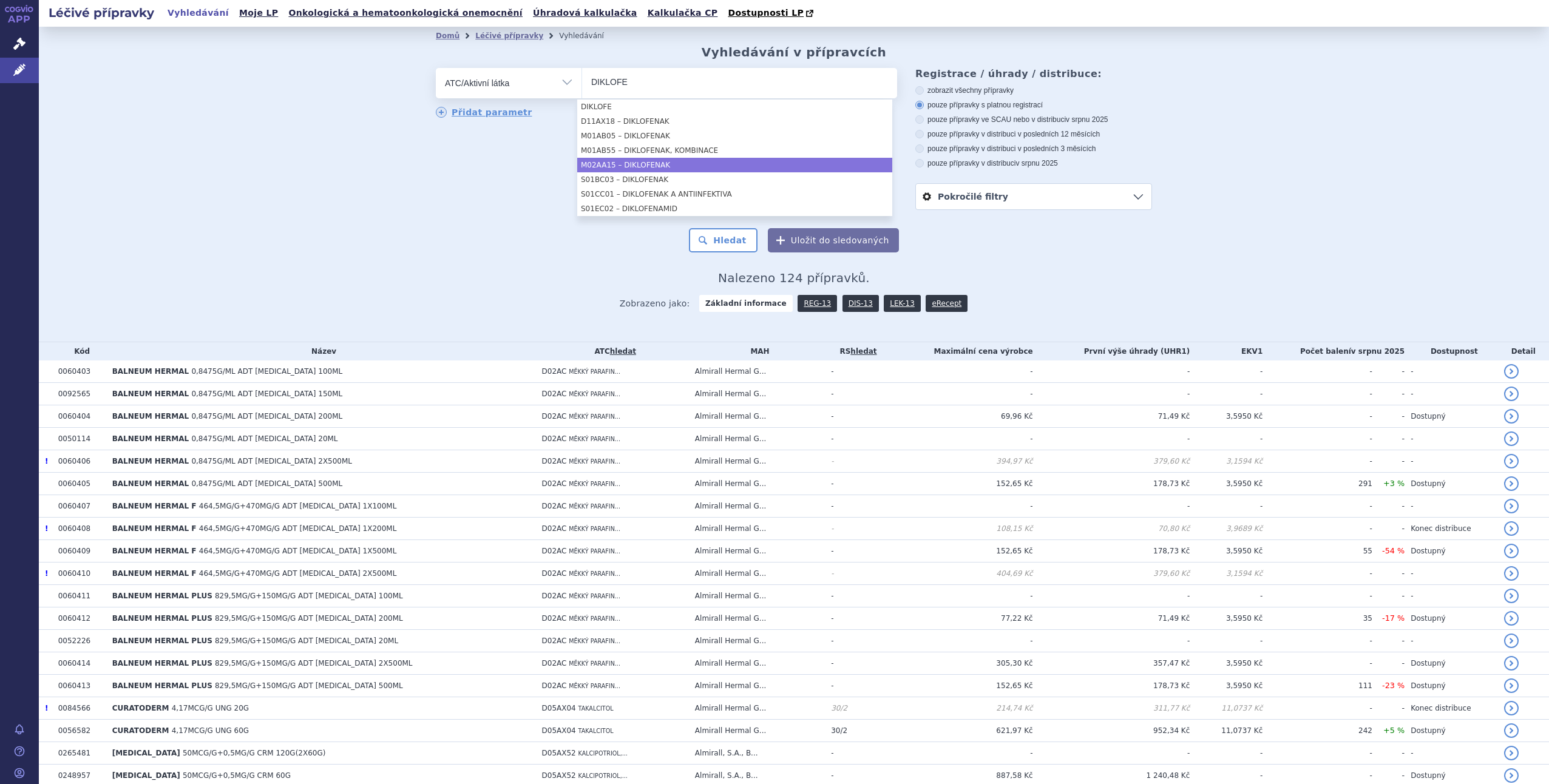
type input "DIKLOFE"
select select "M02AA15"
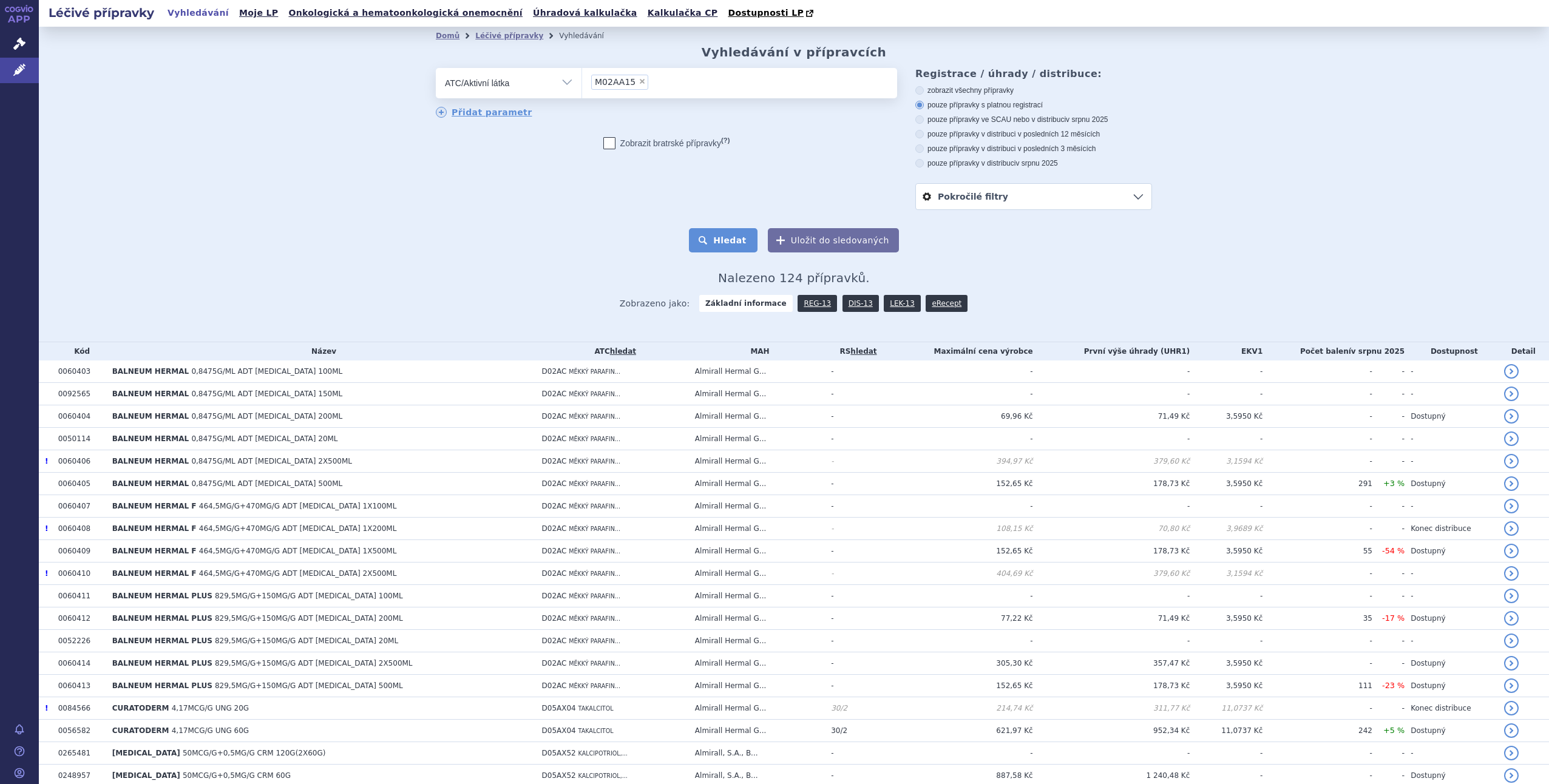
click at [710, 242] on button "Hledat" at bounding box center [723, 240] width 69 height 24
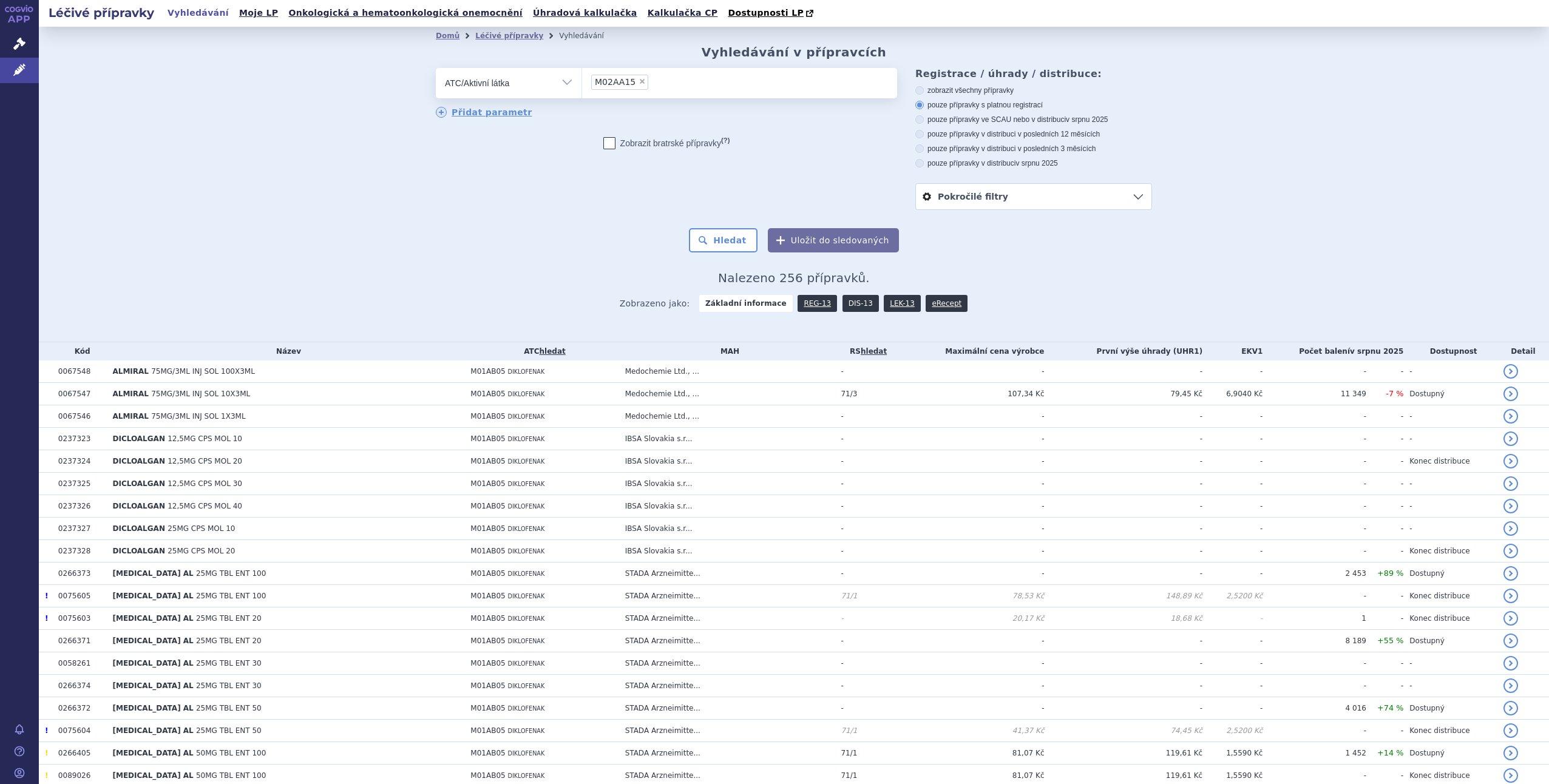
click at [848, 298] on link "DIS-13" at bounding box center [860, 304] width 36 height 17
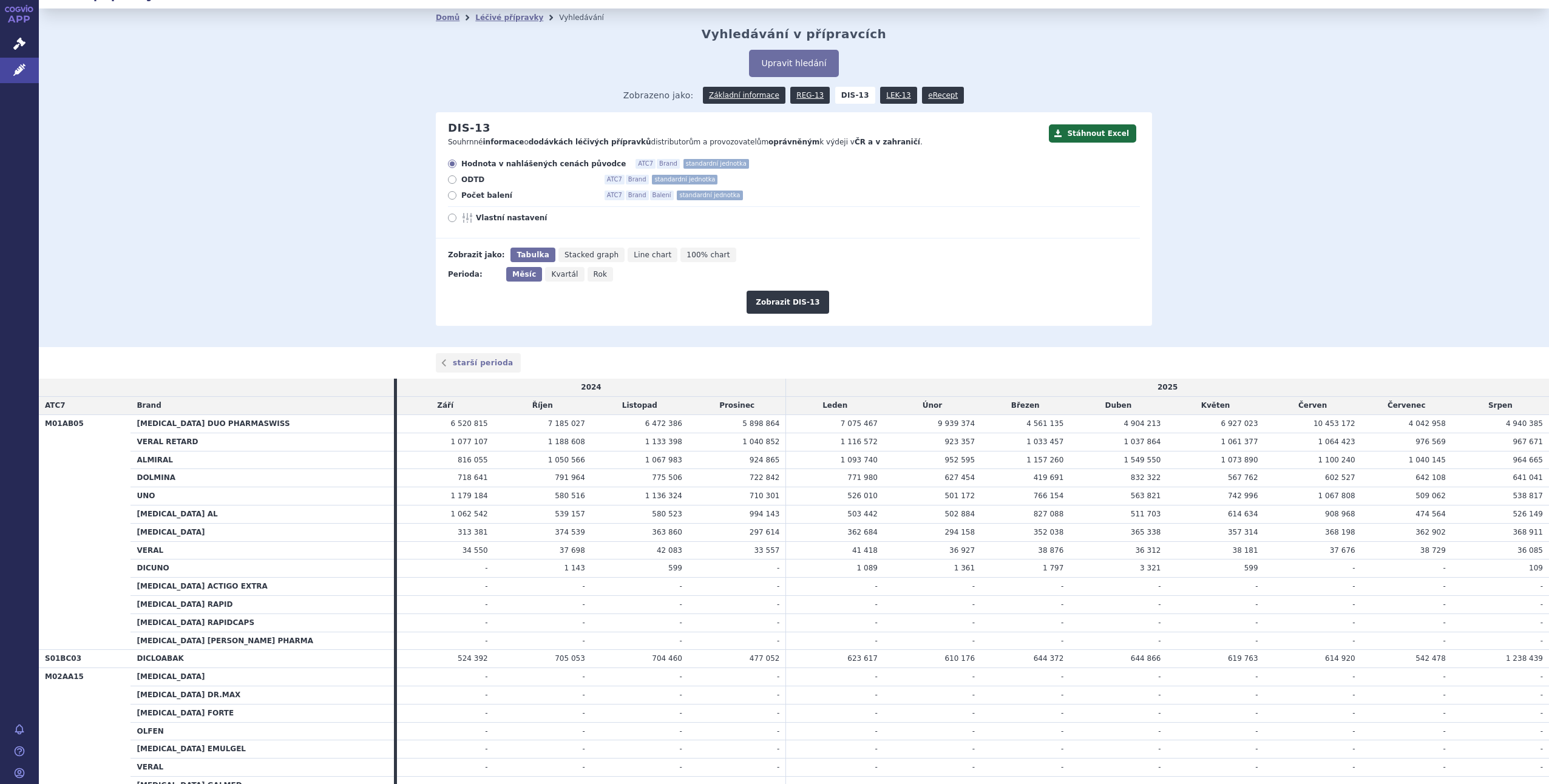
scroll to position [17, 0]
click at [448, 198] on icon at bounding box center [452, 196] width 8 height 8
click at [449, 198] on input "Počet balení ATC7 Brand Balení standardní jednotka" at bounding box center [453, 198] width 8 height 8
radio input "true"
click at [767, 298] on button "Zobrazit DIS-13" at bounding box center [787, 303] width 81 height 23
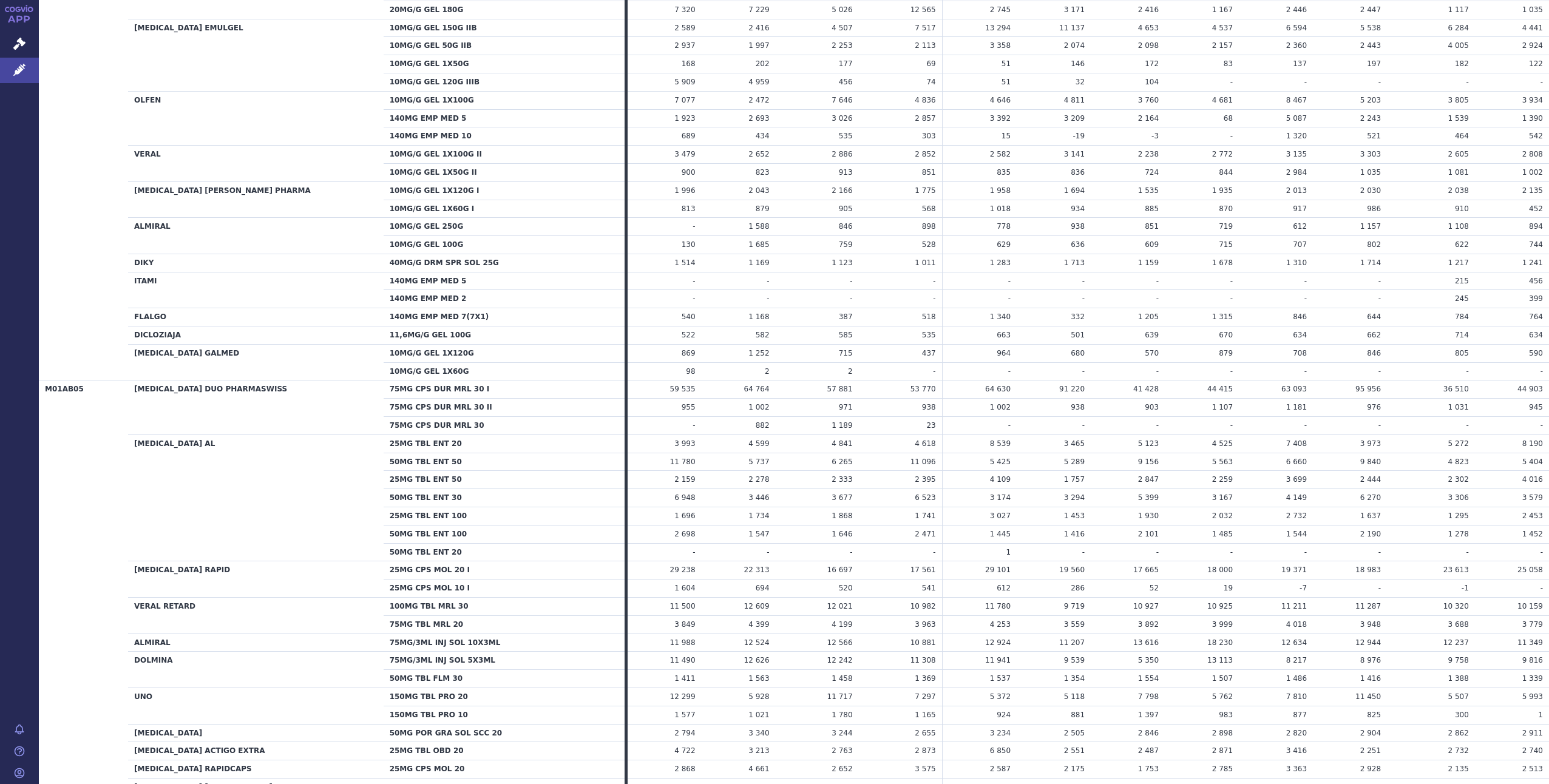
scroll to position [897, 0]
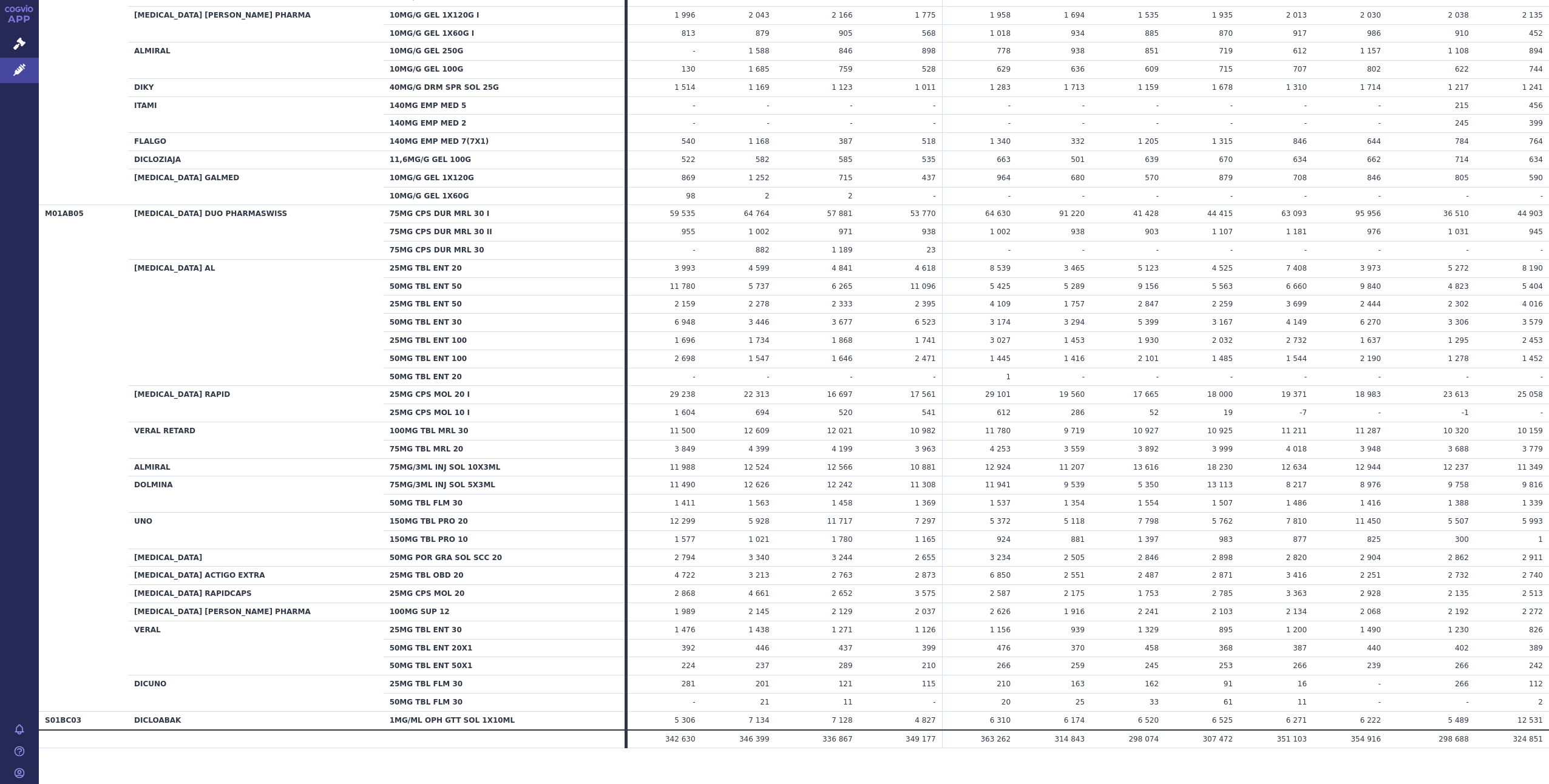
drag, startPoint x: 174, startPoint y: 453, endPoint x: 225, endPoint y: 450, distance: 51.1
click at [225, 458] on th "ALMIRAL" at bounding box center [256, 467] width 256 height 19
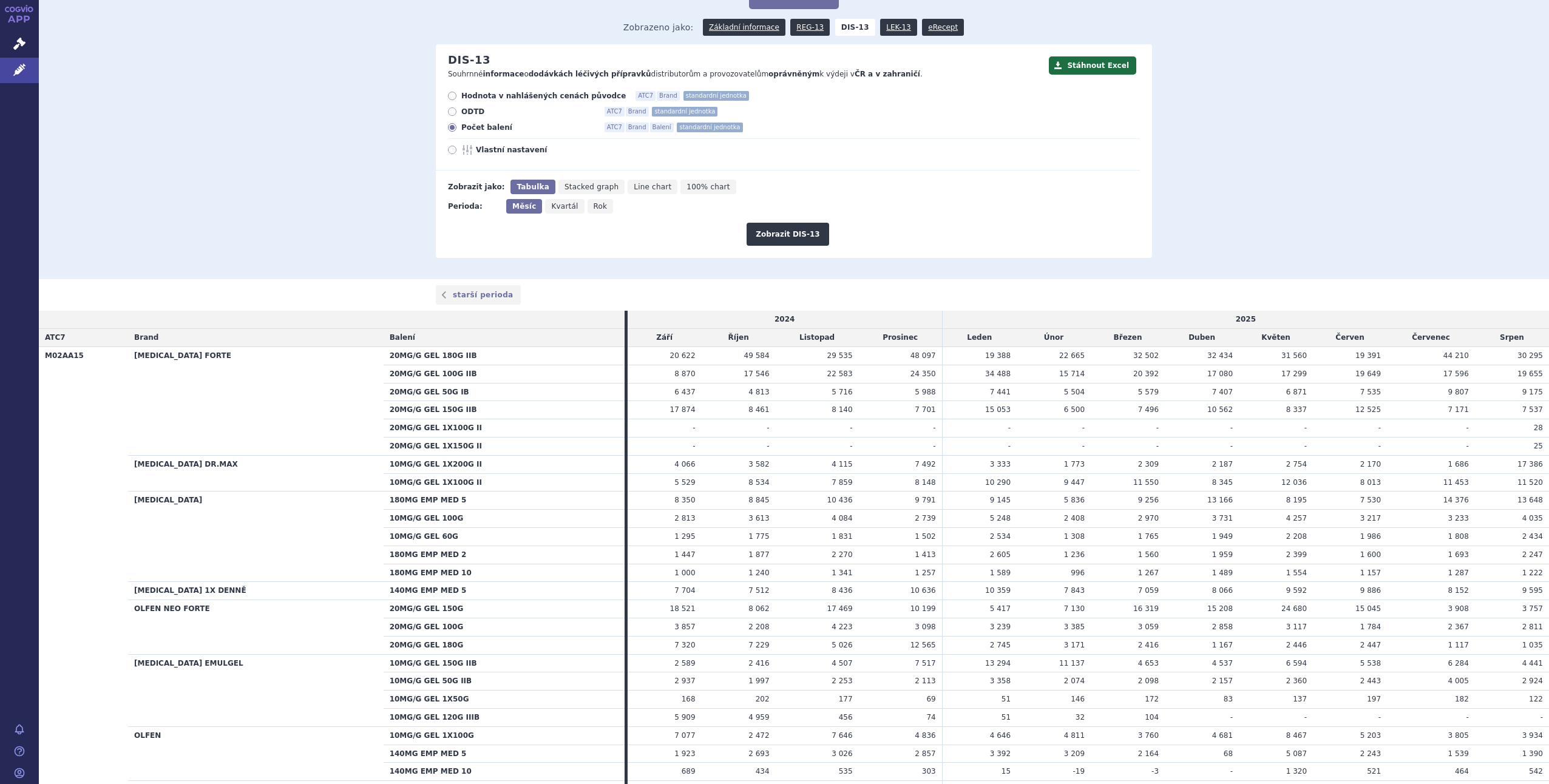
scroll to position [0, 0]
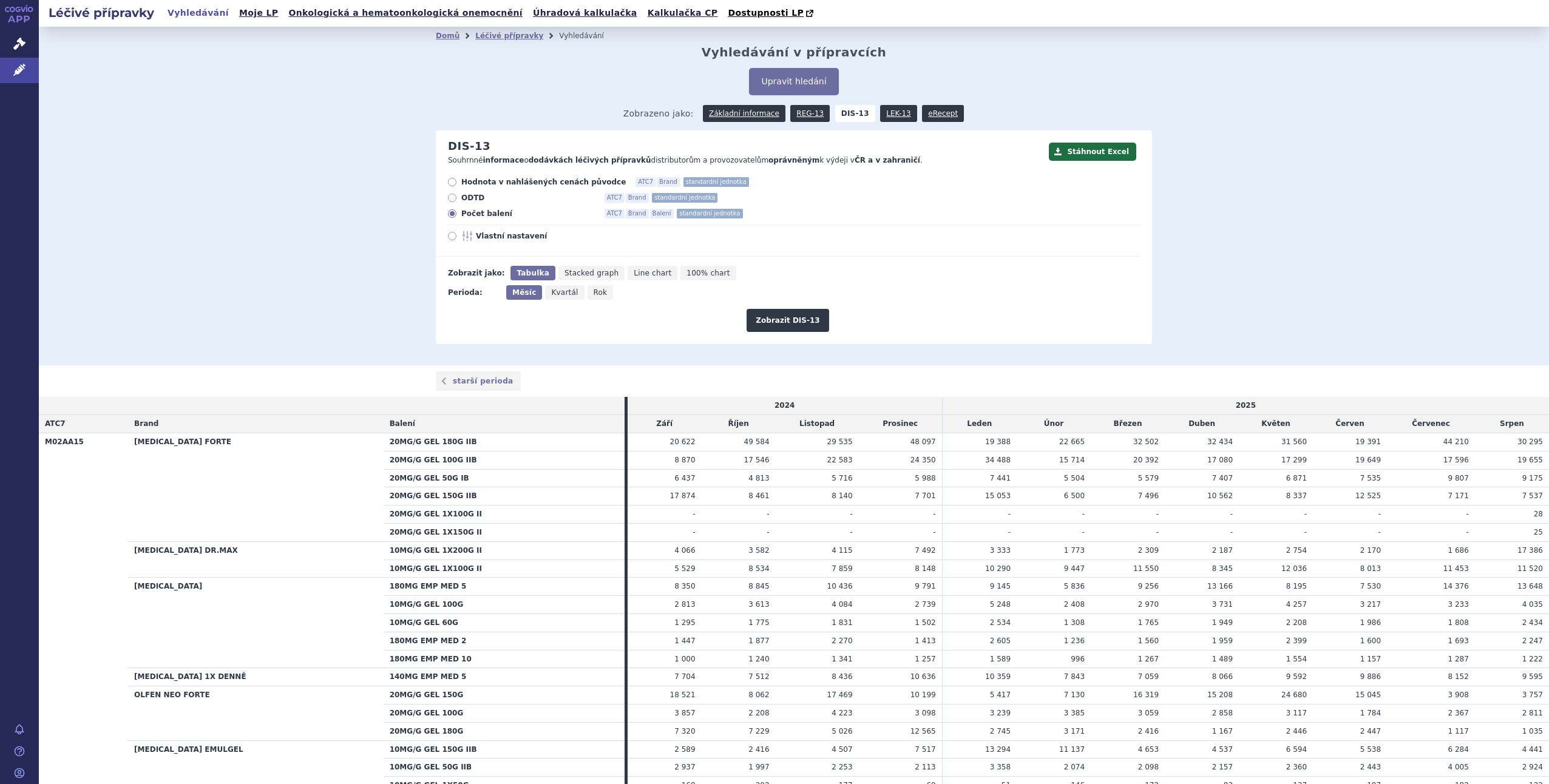
click at [593, 292] on span "Rok" at bounding box center [600, 292] width 14 height 8
click at [587, 292] on input "Rok" at bounding box center [591, 289] width 8 height 8
radio input "true"
click at [782, 315] on button "Zobrazit DIS-13" at bounding box center [787, 320] width 81 height 23
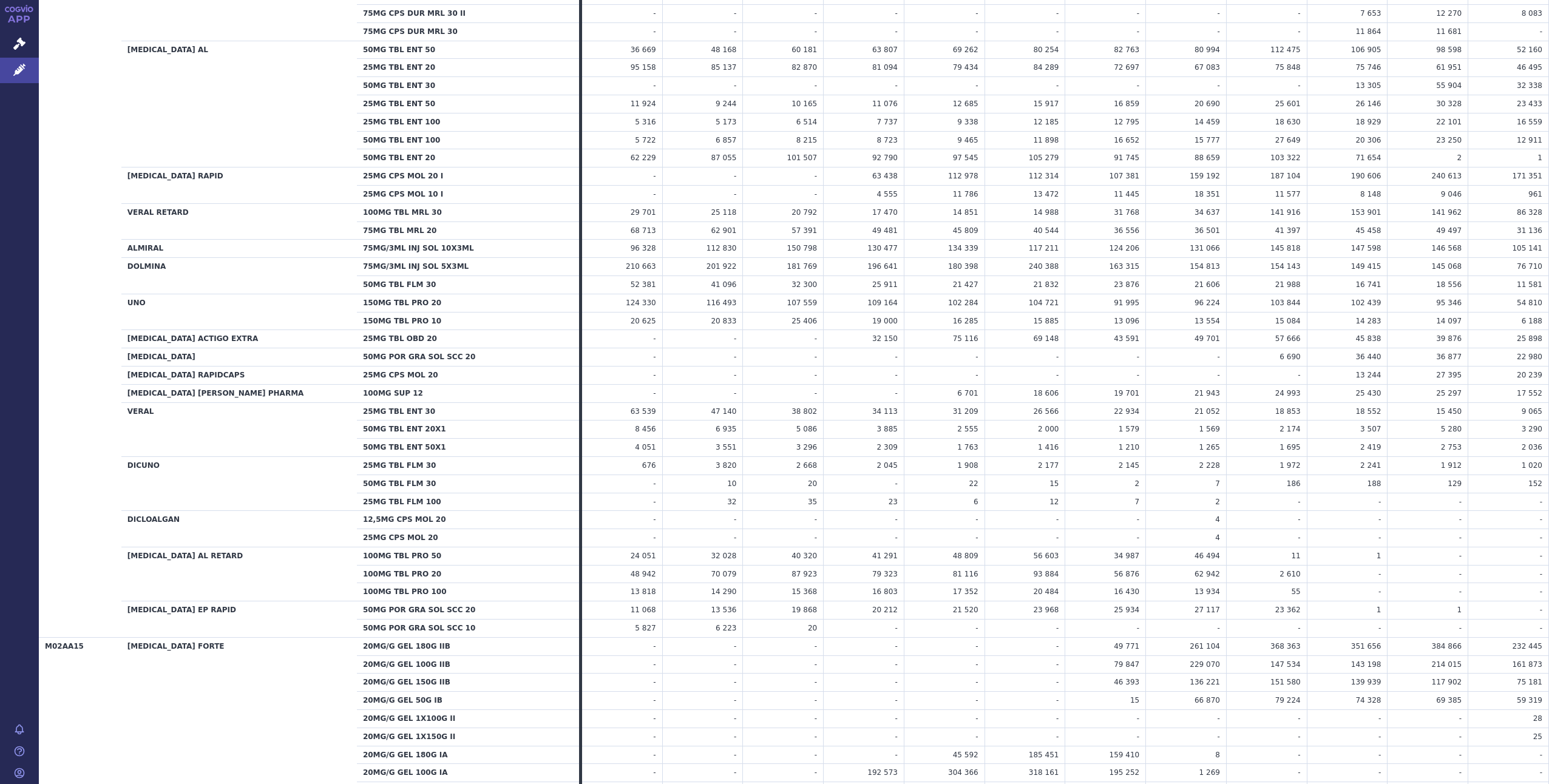
scroll to position [372, 0]
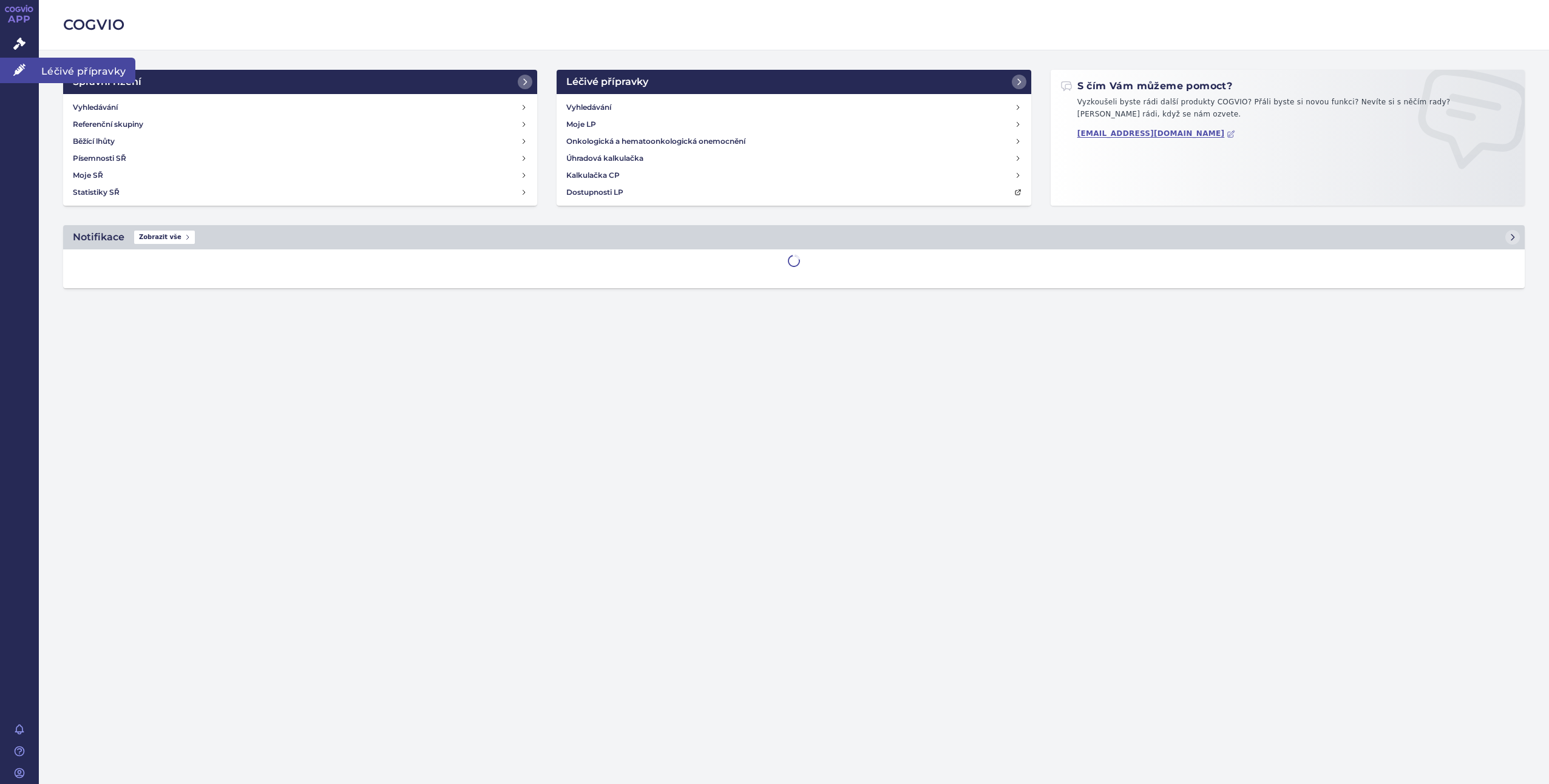
click at [76, 68] on span "Léčivé přípravky" at bounding box center [87, 70] width 96 height 26
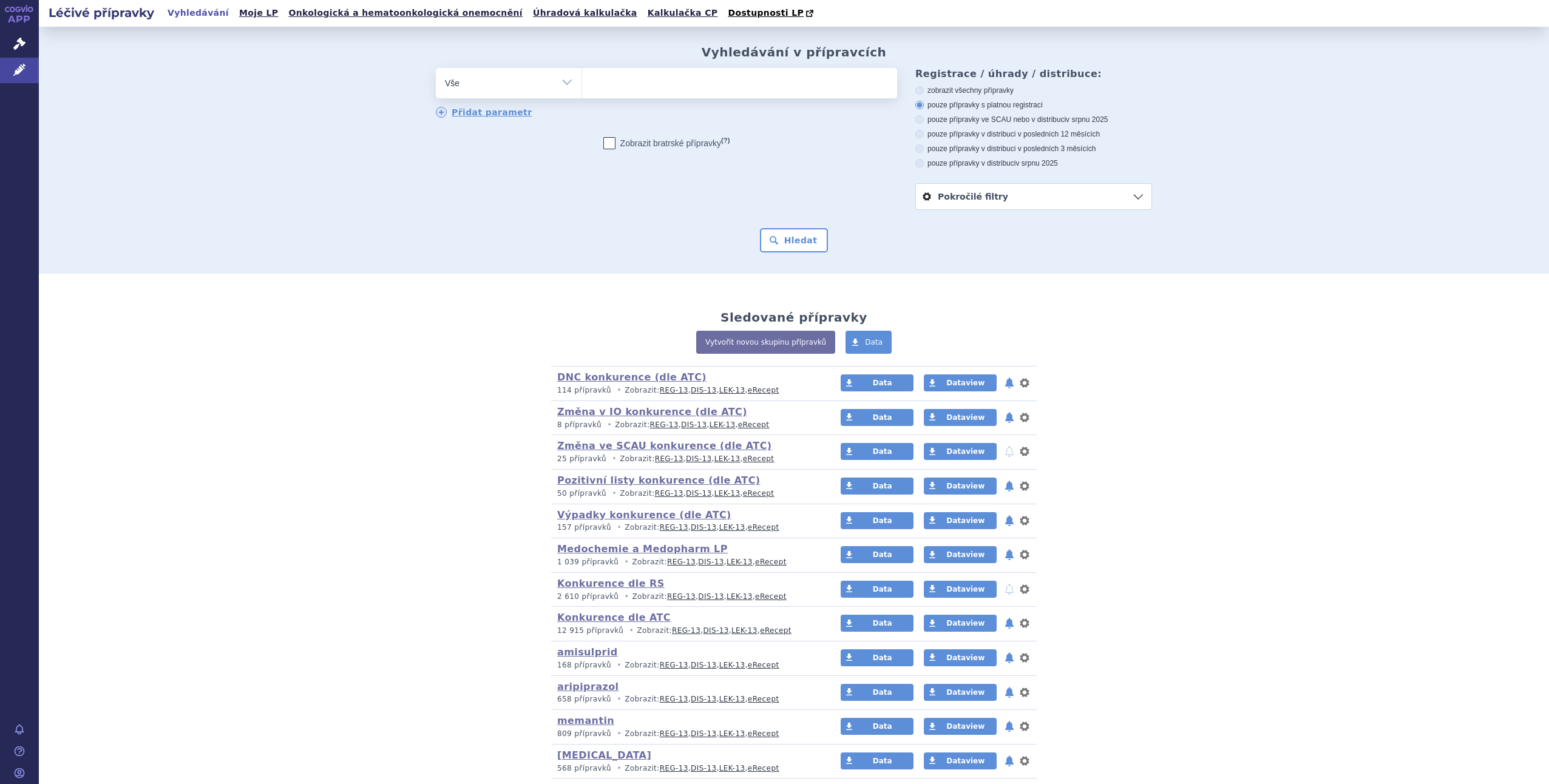
click at [566, 83] on select "Vše Přípravek/SUKL kód MAH VPOIS ATC/Aktivní látka Léková forma Síla" at bounding box center [508, 81] width 145 height 27
select select "filter-atc-group"
click at [436, 68] on select "Vše Přípravek/SUKL kód MAH VPOIS ATC/Aktivní látka Léková forma Síla" at bounding box center [508, 81] width 145 height 27
click at [616, 81] on ul at bounding box center [740, 81] width 315 height 26
click at [582, 81] on select at bounding box center [581, 82] width 1 height 31
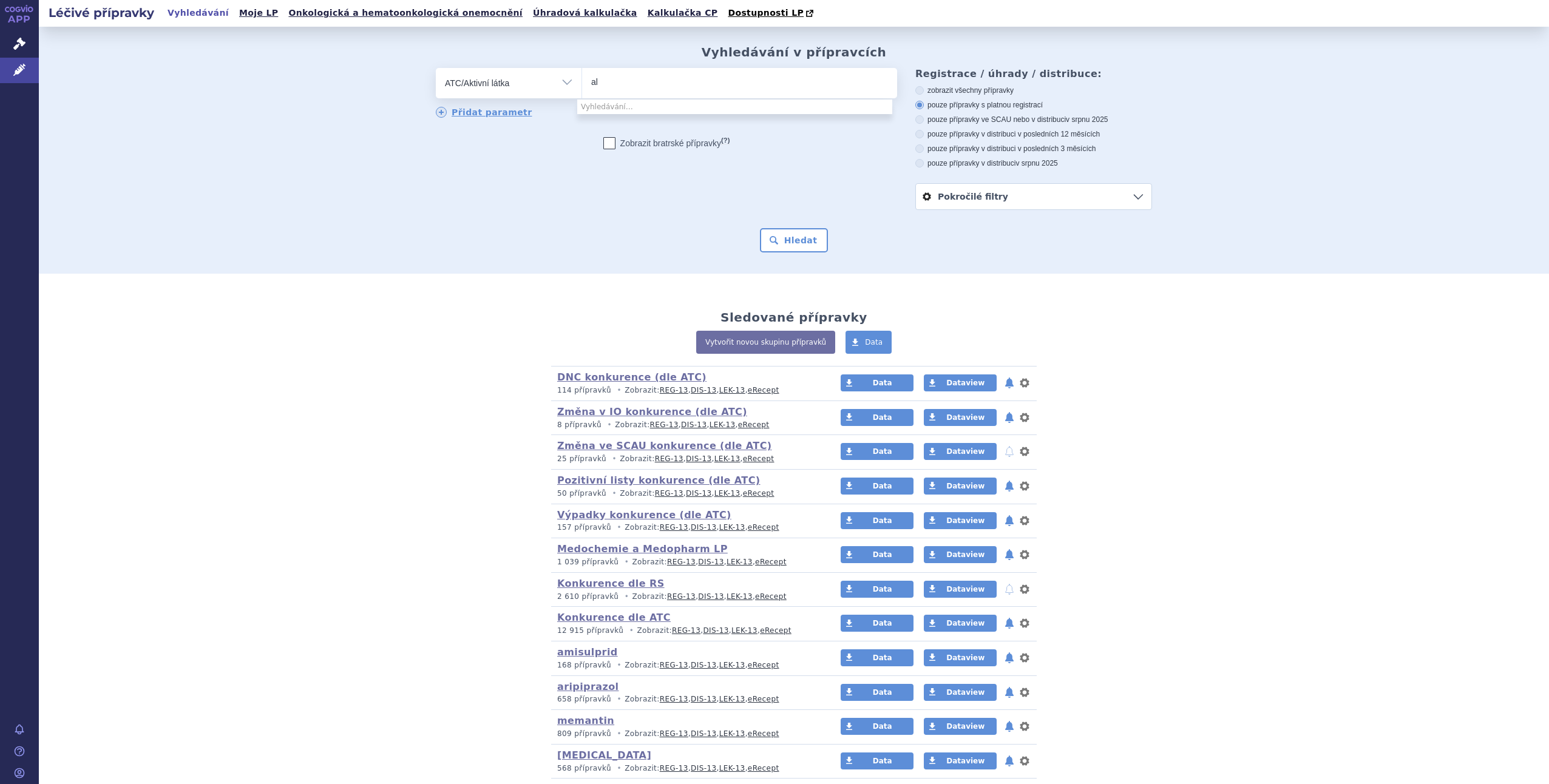
type input "a"
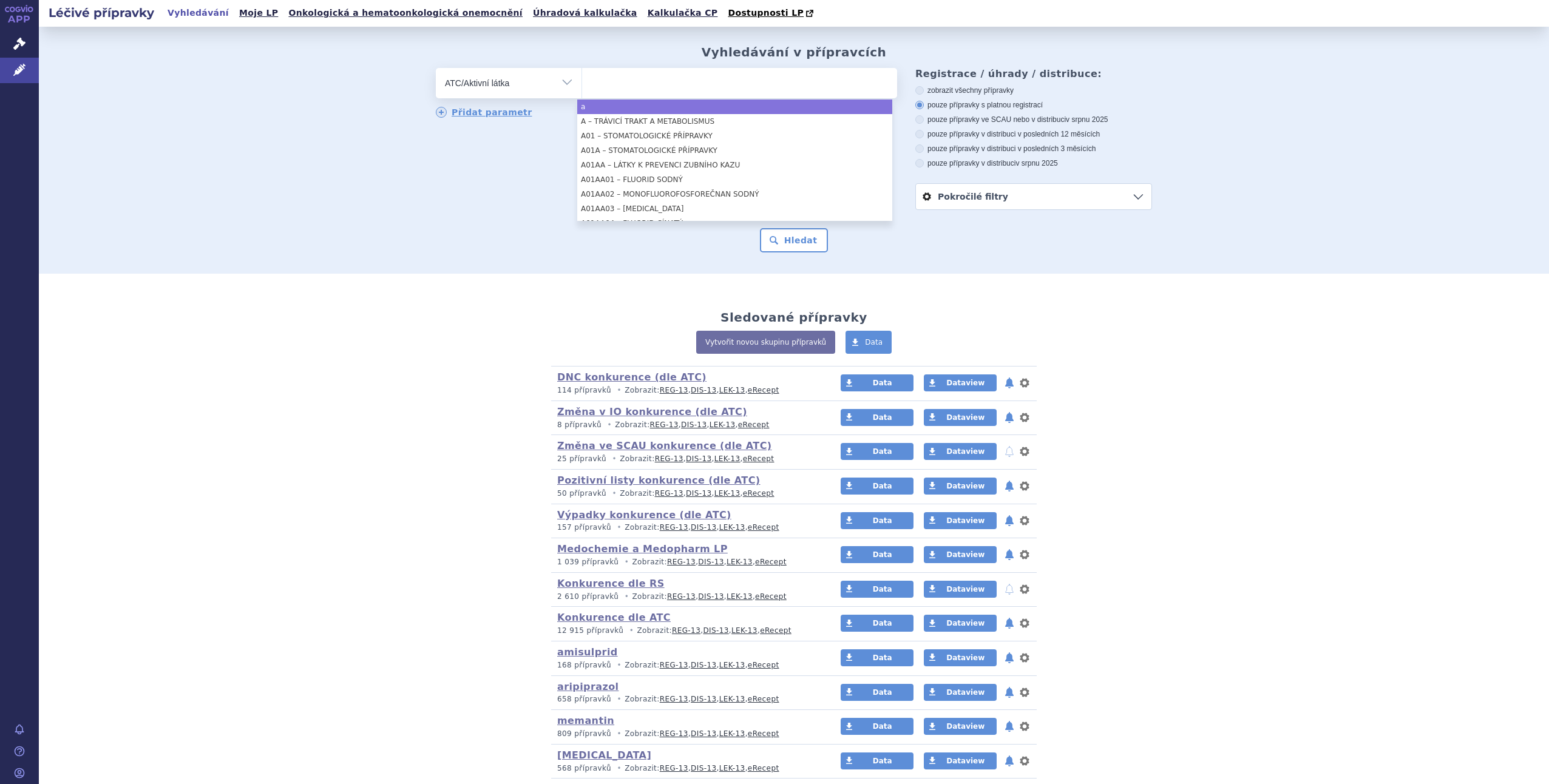
type input "k"
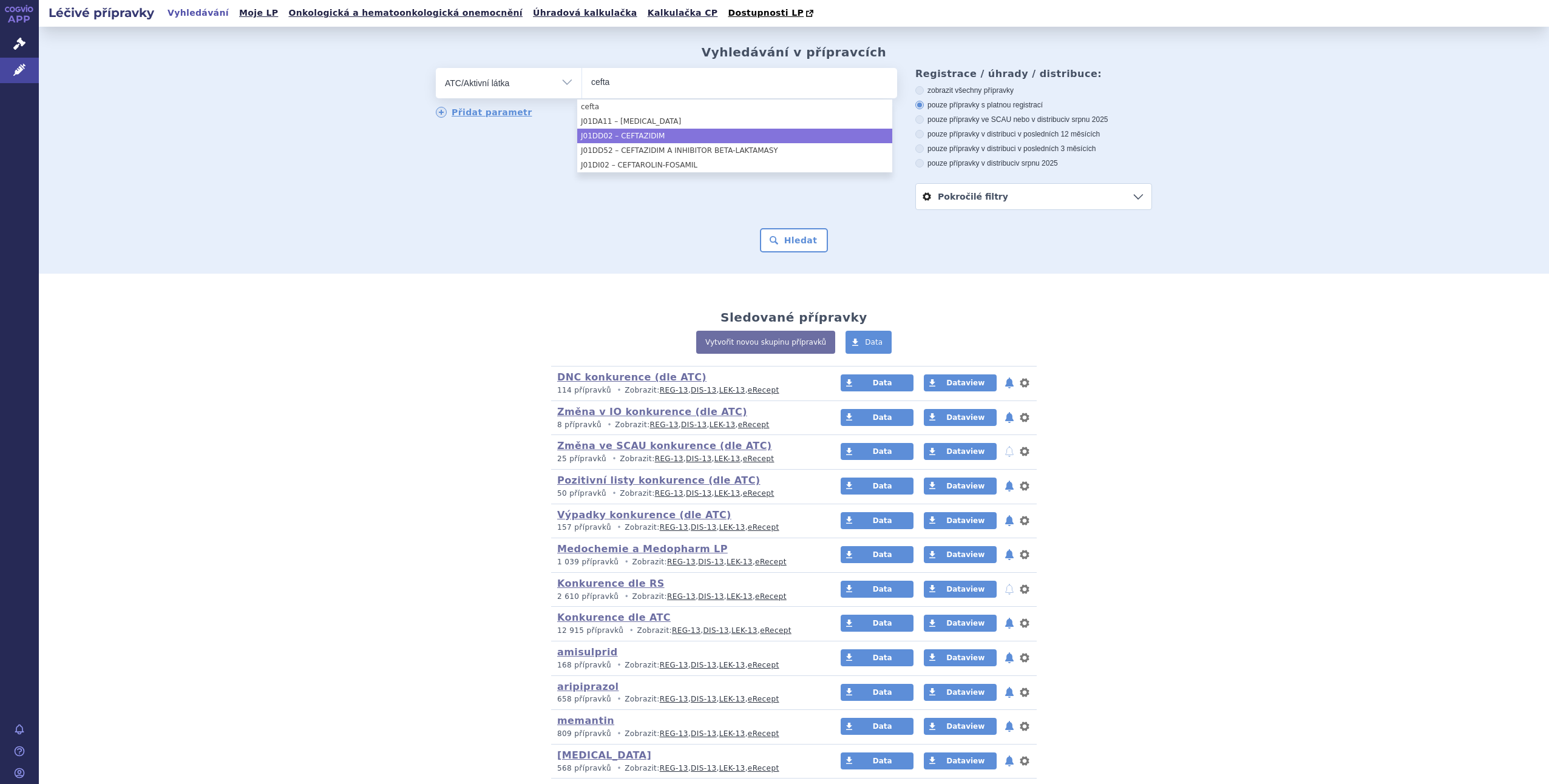
type input "cefta"
select select "J01DD02"
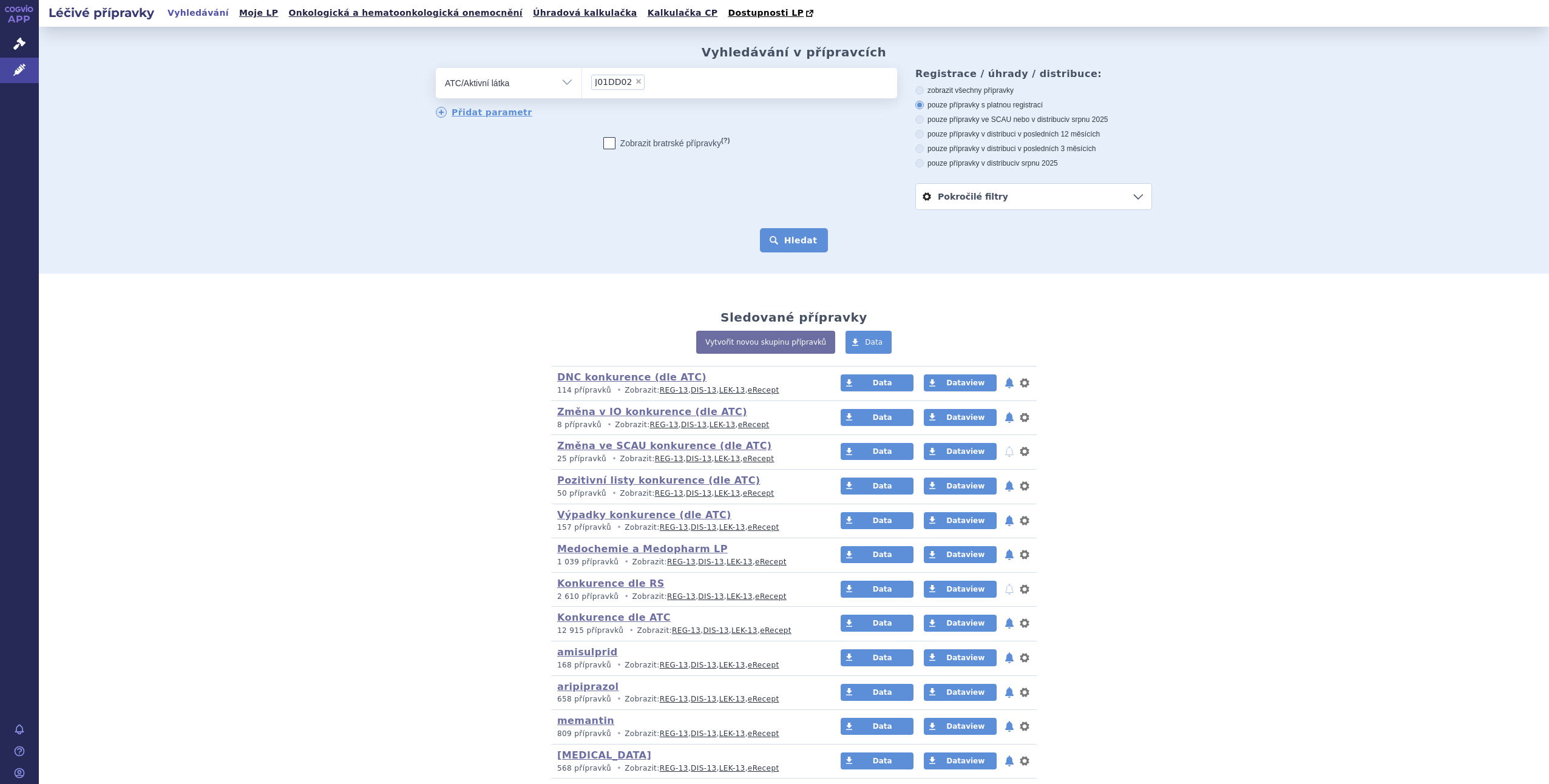
click at [801, 246] on button "Hledat" at bounding box center [794, 240] width 69 height 24
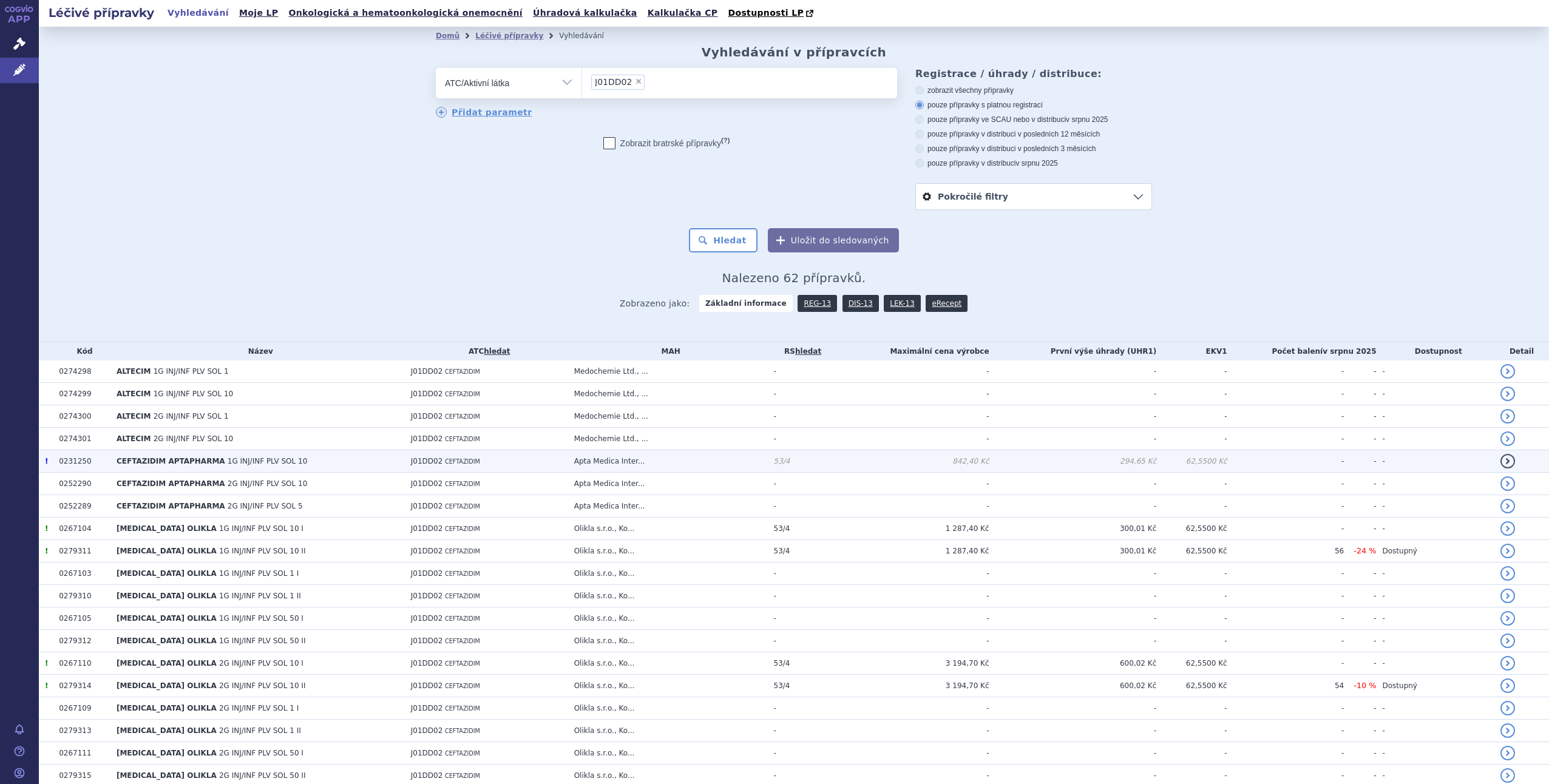
click at [219, 466] on td "CEFTAZIDIM APTAPHARMA 1G INJ/INF PLV SOL 10" at bounding box center [257, 461] width 294 height 22
click at [59, 458] on td "0231250" at bounding box center [81, 461] width 57 height 22
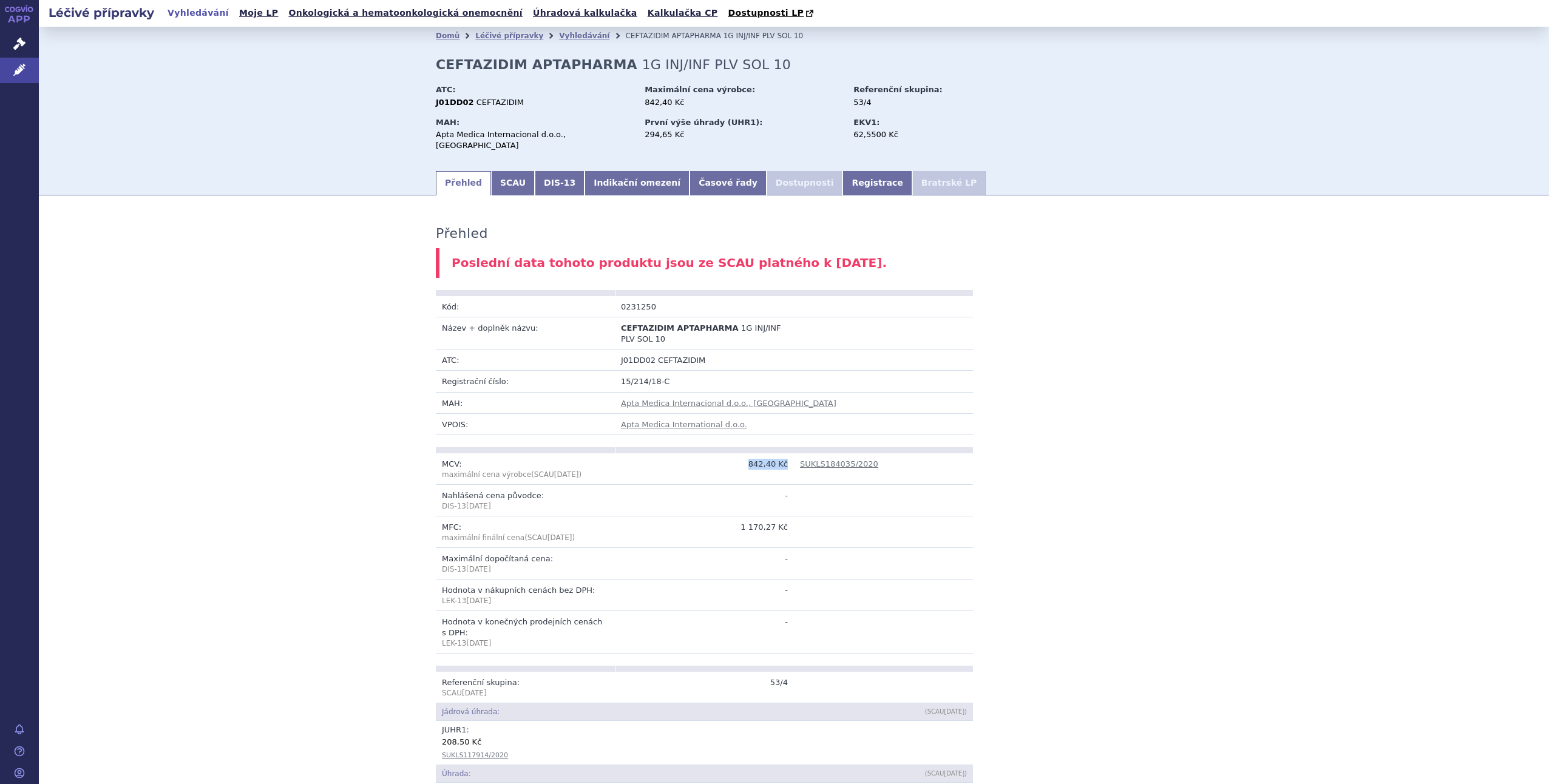
drag, startPoint x: 743, startPoint y: 458, endPoint x: 790, endPoint y: 450, distance: 47.7
click at [790, 454] on tr "MCV: maximální cena výrobce (SCAU Aug 2022 ) 842,40 Kč SUKLS184035/2020" at bounding box center [705, 469] width 537 height 31
drag, startPoint x: 714, startPoint y: 520, endPoint x: 788, endPoint y: 532, distance: 75.0
click at [788, 532] on td "1 170,27 Kč" at bounding box center [704, 532] width 179 height 31
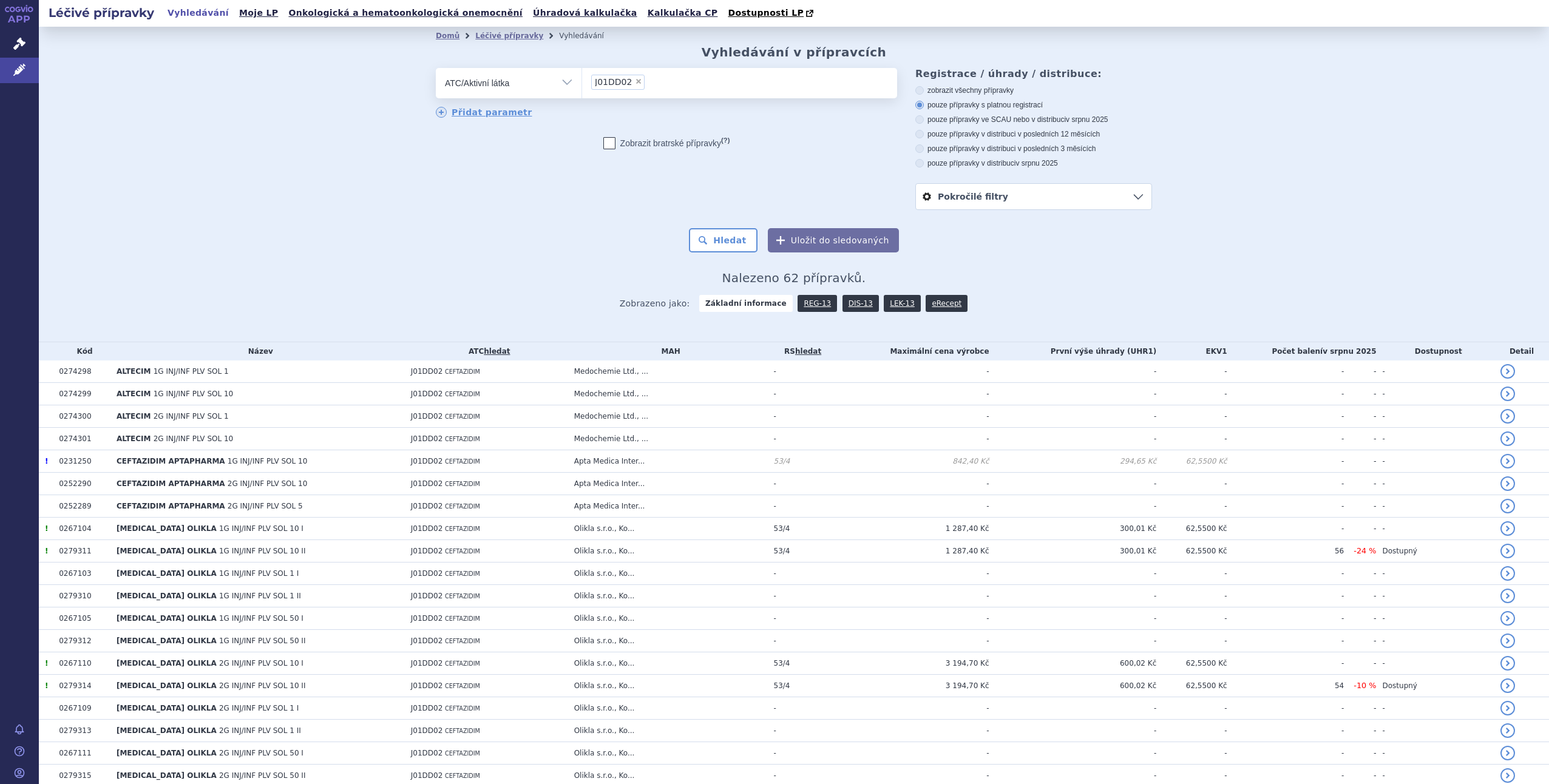
click at [635, 83] on span "×" at bounding box center [639, 81] width 7 height 7
click at [582, 83] on select "J01DD02" at bounding box center [581, 82] width 1 height 31
select select
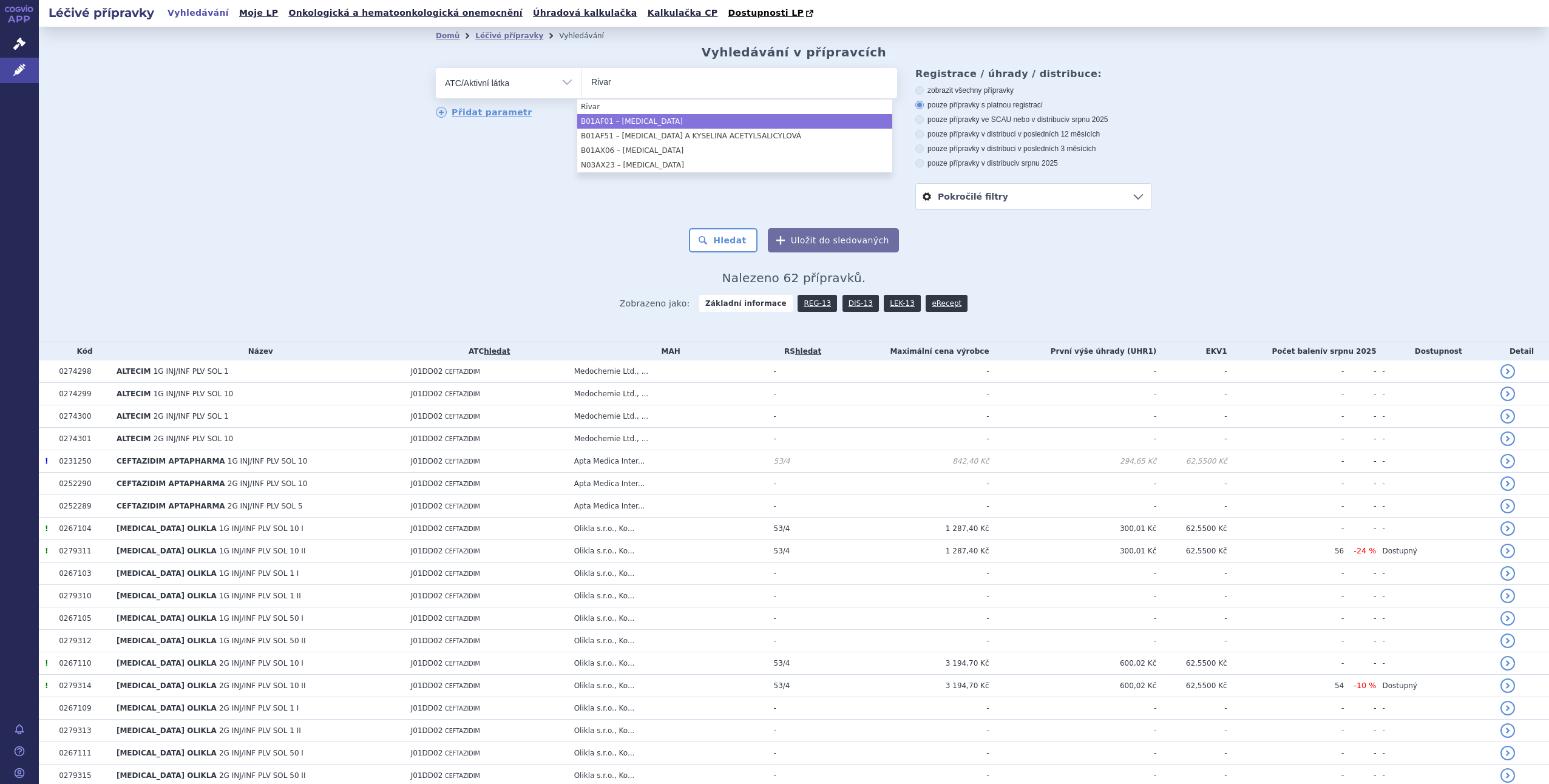
type input "Rivar"
select select "B01AF01"
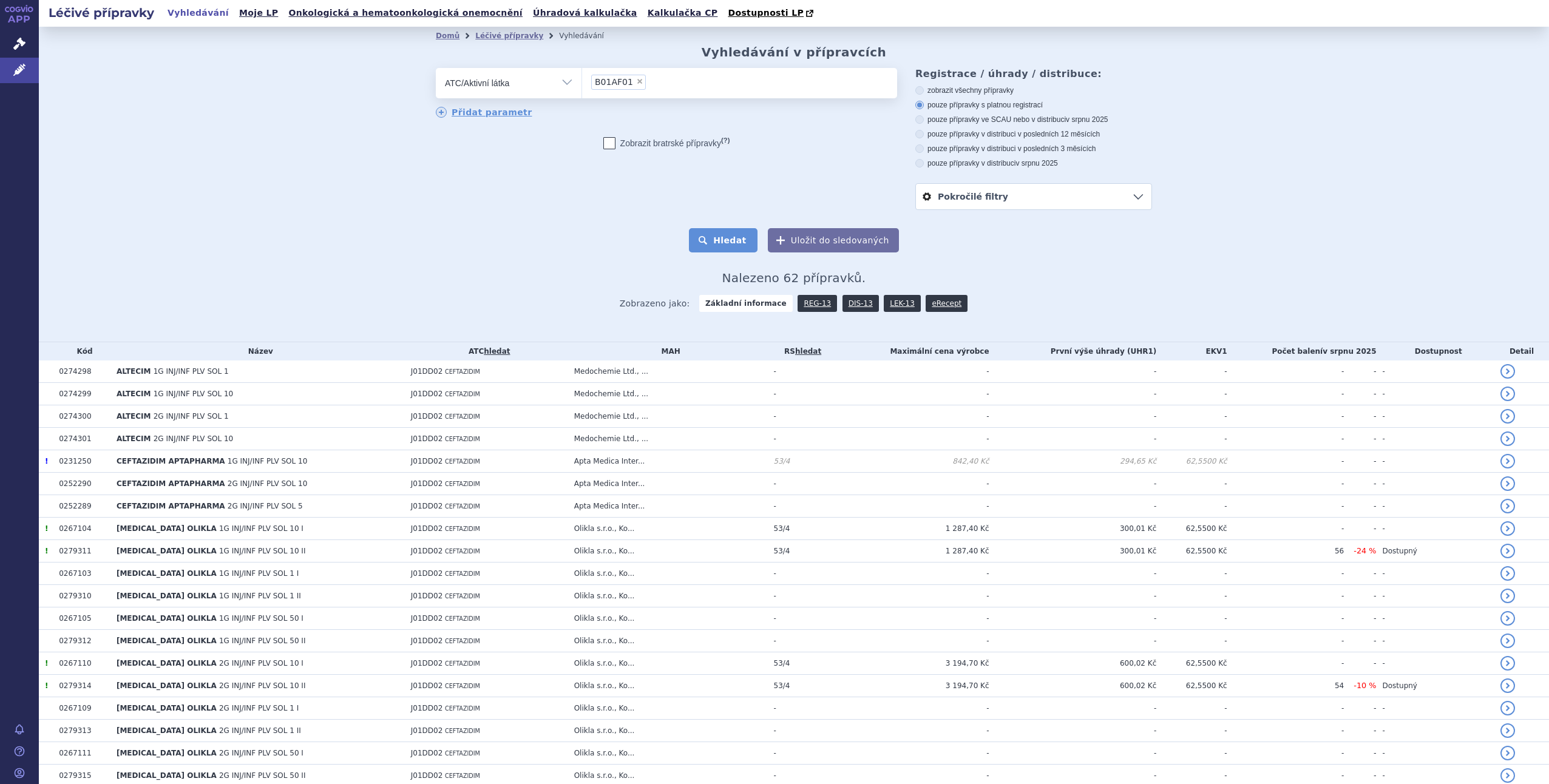
click at [714, 239] on button "Hledat" at bounding box center [723, 240] width 69 height 24
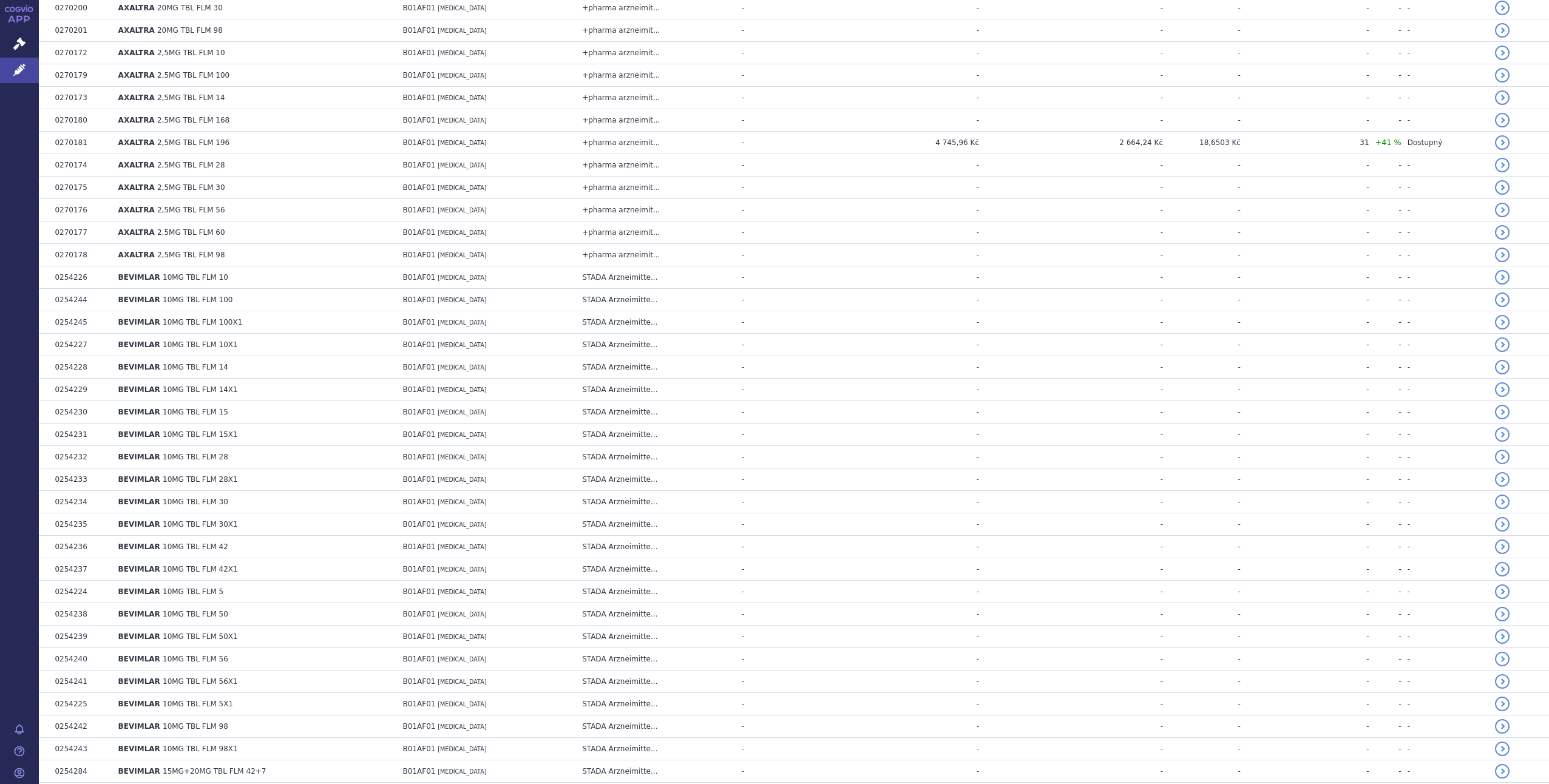
scroll to position [624, 0]
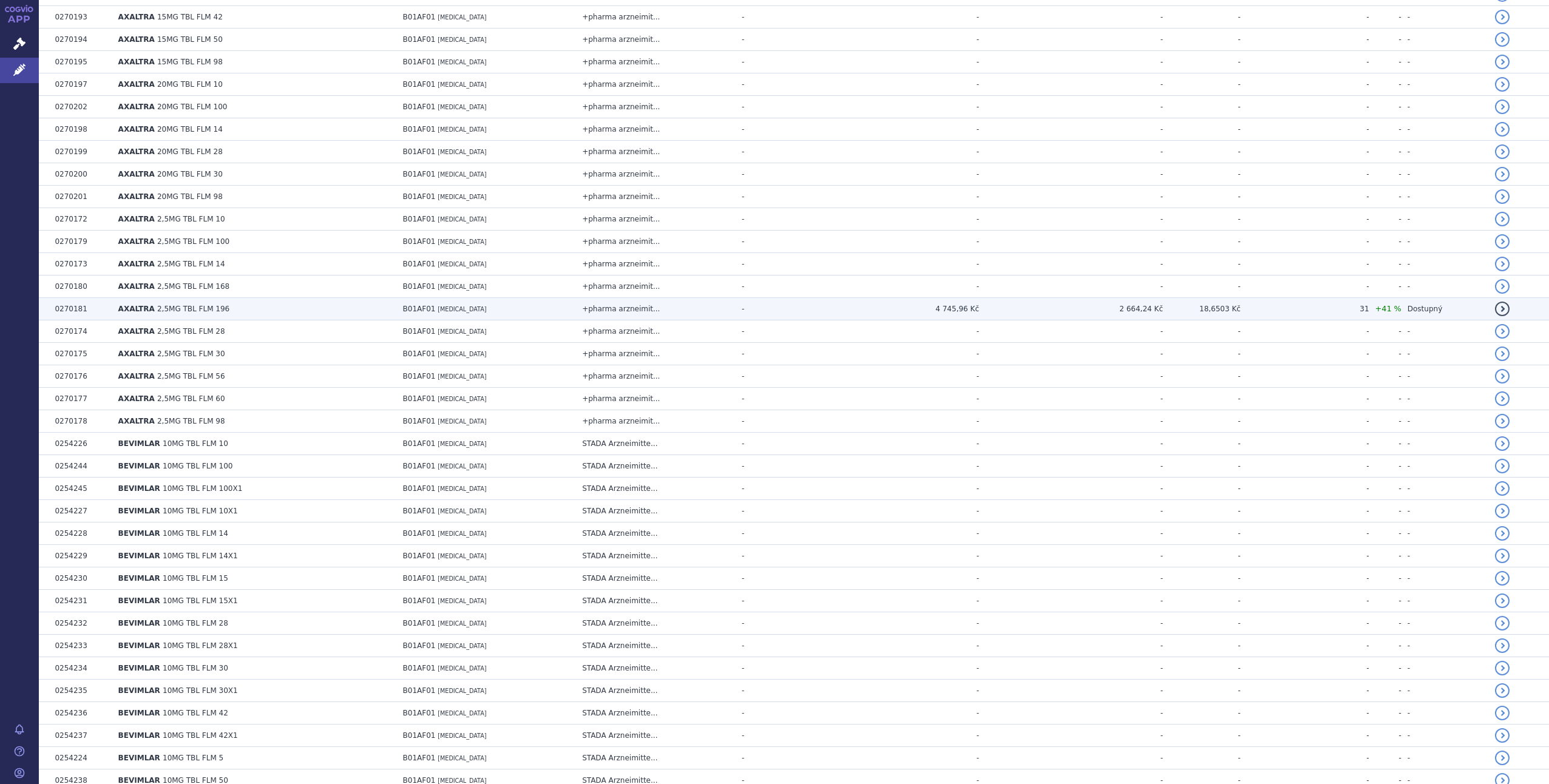
click at [955, 300] on td "4 745,96 Kč" at bounding box center [893, 309] width 172 height 22
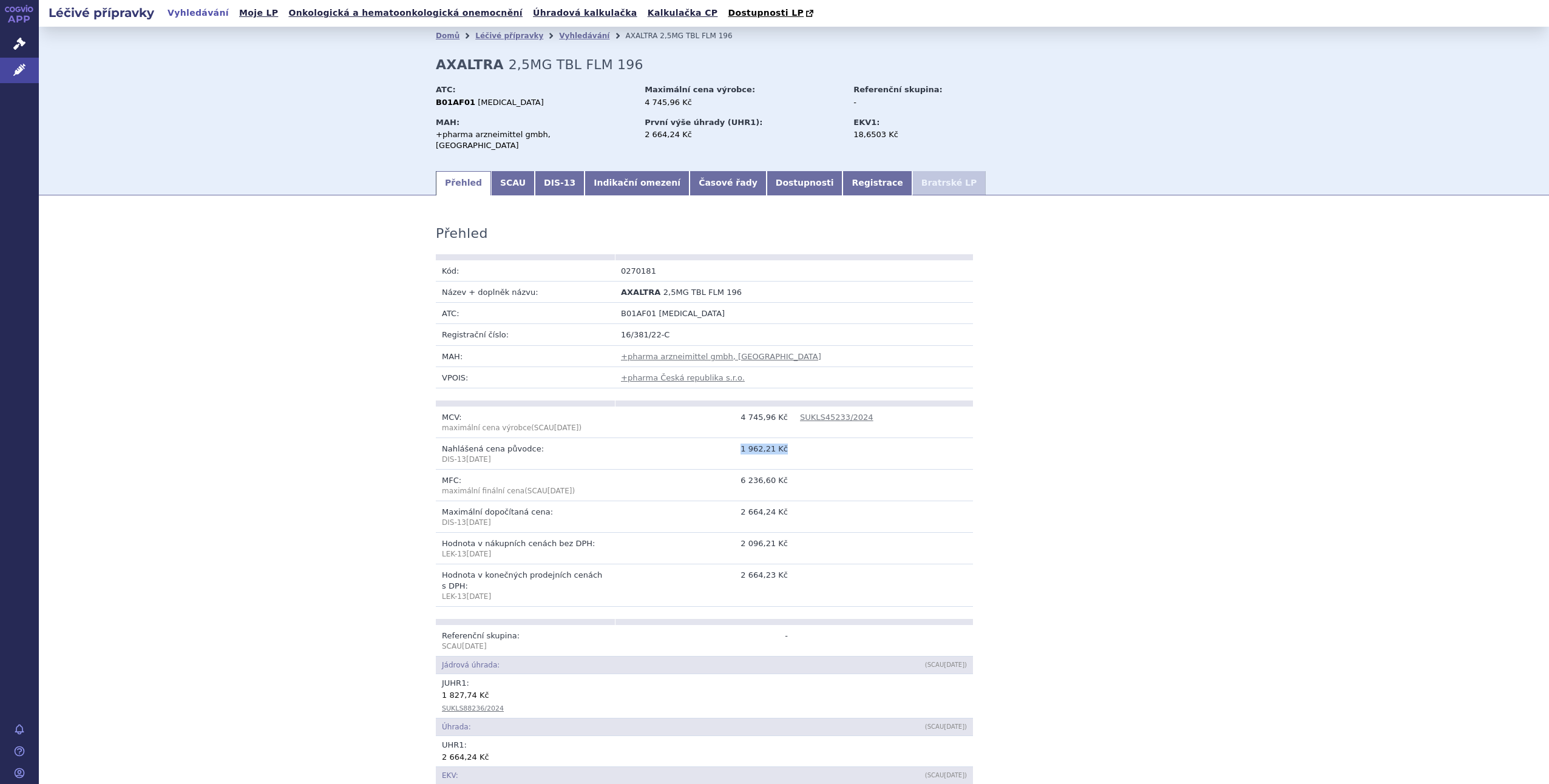
drag, startPoint x: 741, startPoint y: 436, endPoint x: 807, endPoint y: 437, distance: 66.0
click at [807, 438] on tr "Nahlášená cena původce: DIS-13 Aug 2025 1 962,21 Kč" at bounding box center [705, 454] width 537 height 31
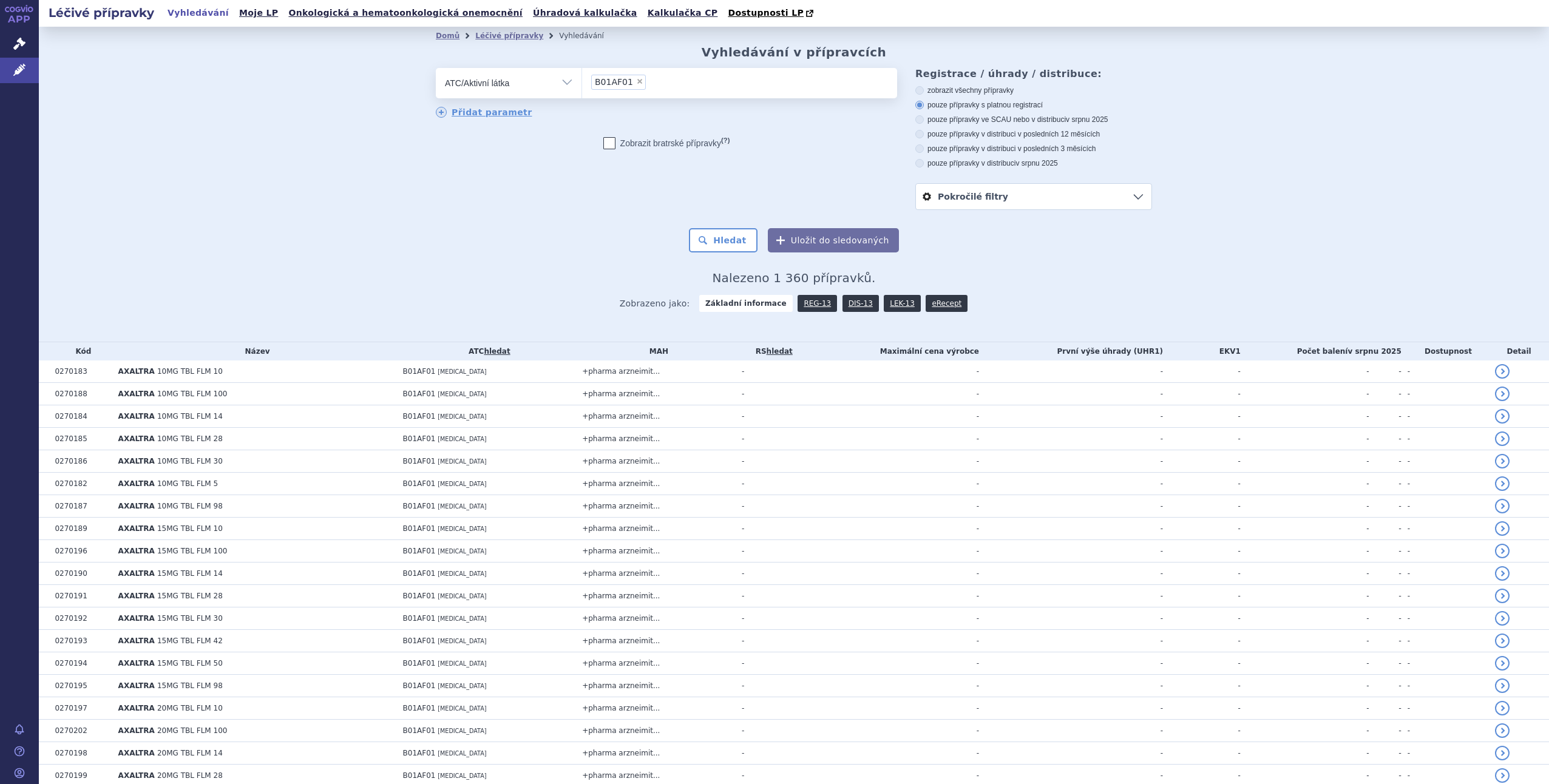
click at [847, 292] on span "Zobrazeno jako: Základní informace REG-13 DIS-13 LEK-13 eRecept" at bounding box center [793, 301] width 349 height 22
click at [845, 304] on link "DIS-13" at bounding box center [860, 304] width 36 height 17
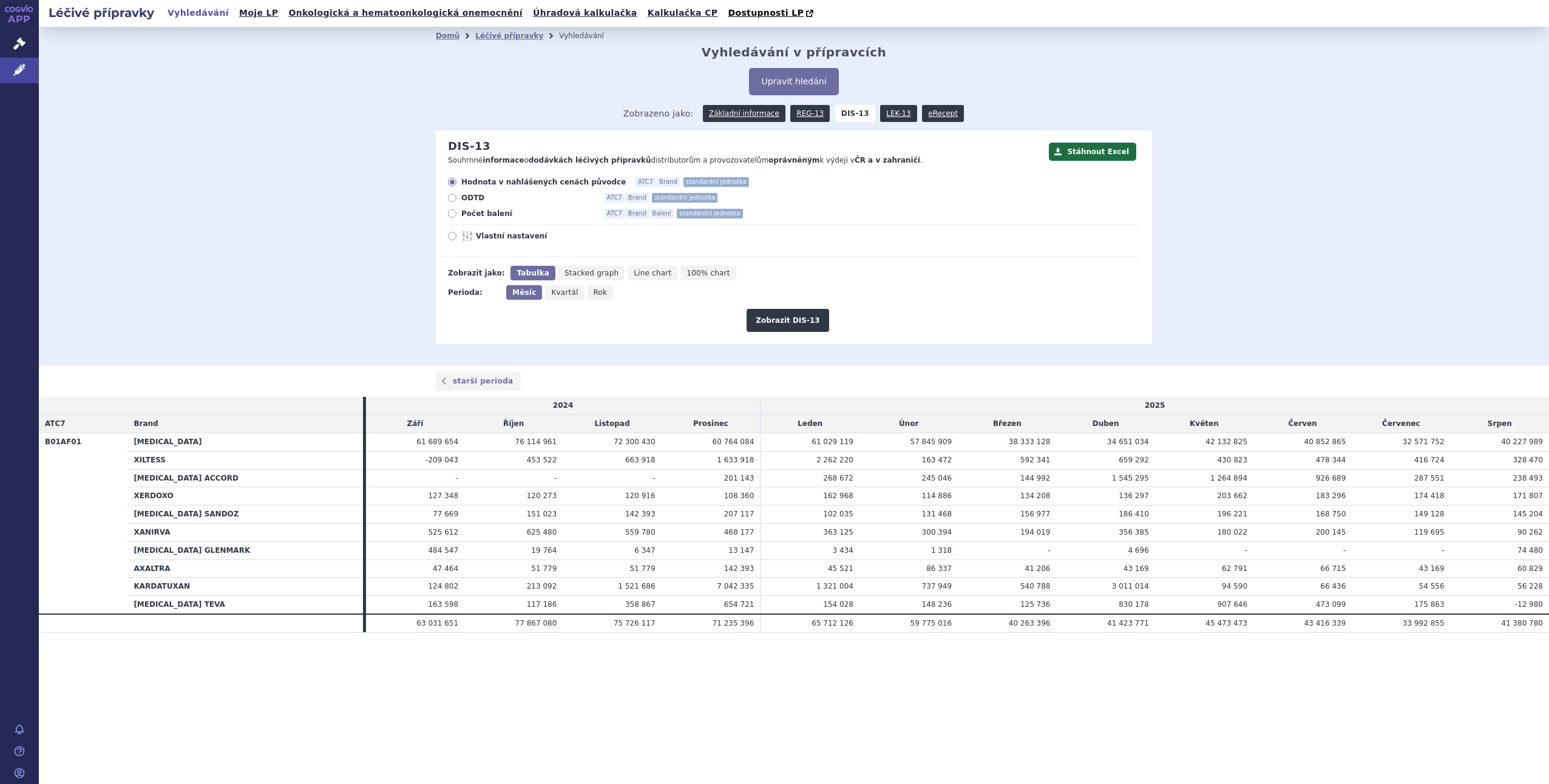
click at [452, 217] on icon at bounding box center [452, 213] width 8 height 8
click at [452, 217] on input "Počet balení ATC7 Brand Balení standardní jednotka" at bounding box center [453, 215] width 8 height 8
radio input "true"
click at [593, 292] on span "Rok" at bounding box center [600, 292] width 14 height 8
click at [590, 292] on input "Rok" at bounding box center [591, 289] width 8 height 8
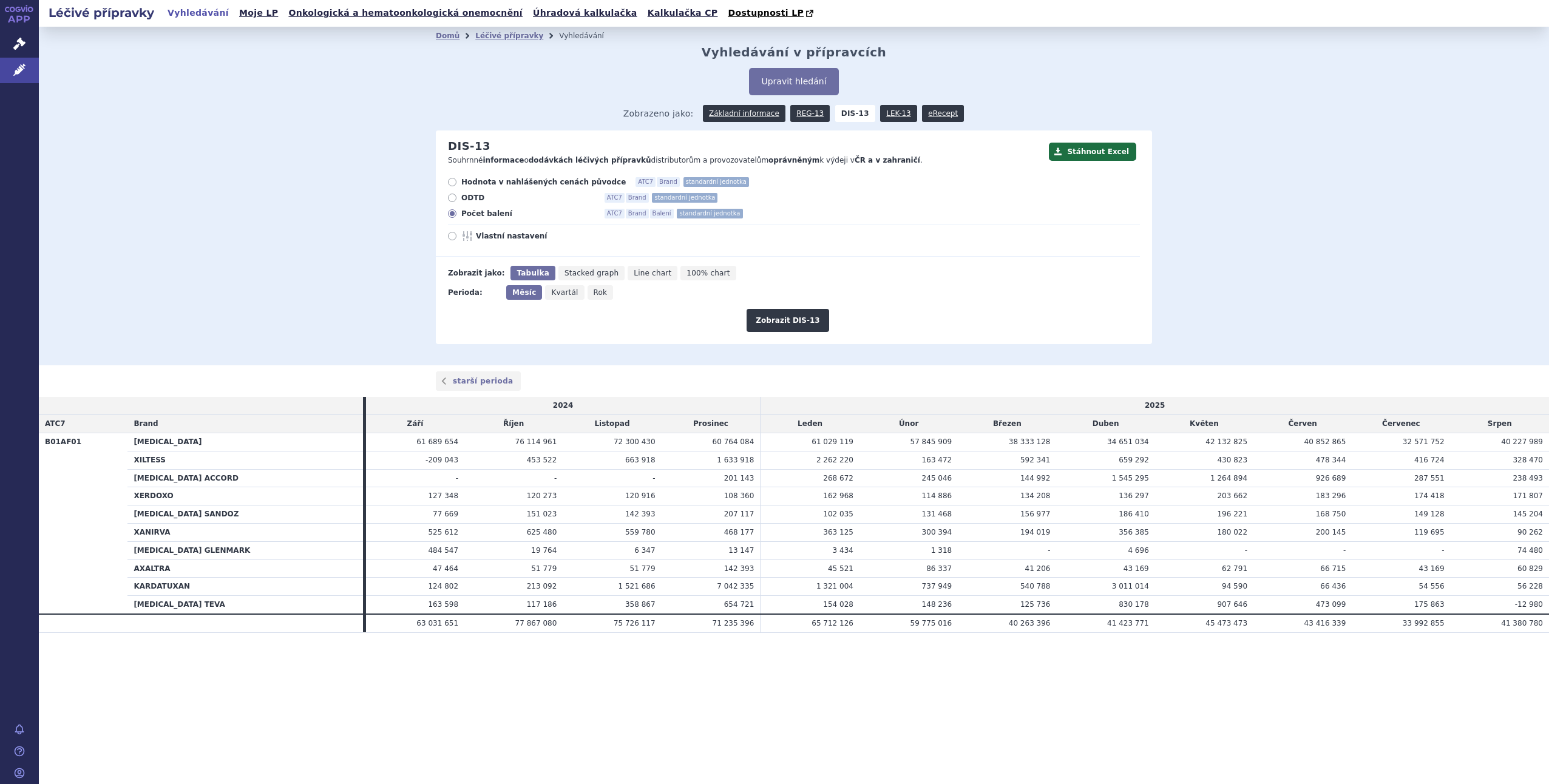
radio input "true"
click at [550, 292] on span "Kvartál" at bounding box center [561, 292] width 27 height 8
click at [550, 292] on input "Kvartál" at bounding box center [546, 289] width 8 height 8
radio input "true"
click at [768, 321] on button "Zobrazit DIS-13" at bounding box center [787, 320] width 81 height 23
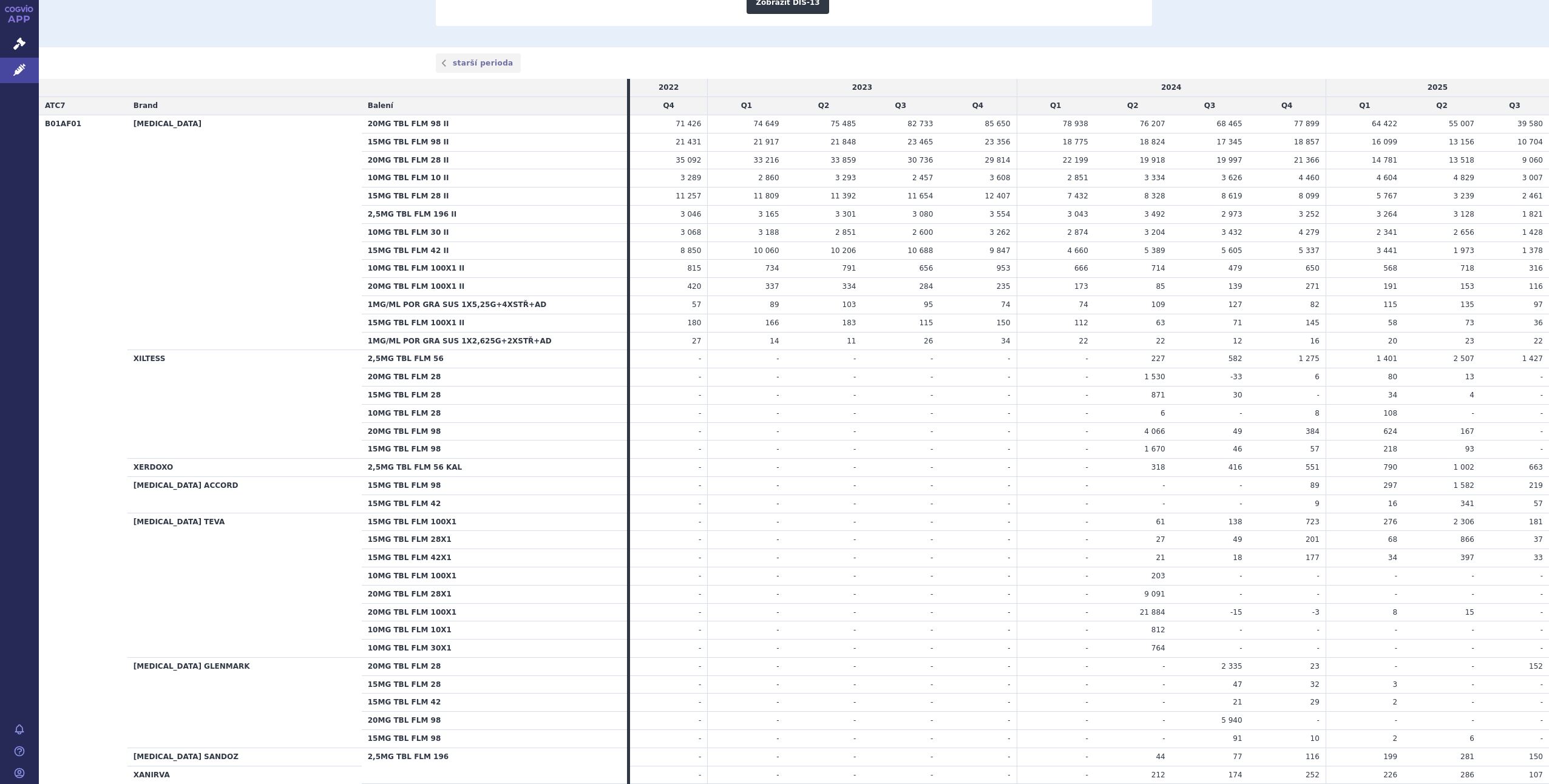
scroll to position [318, 0]
